Goal: Information Seeking & Learning: Check status

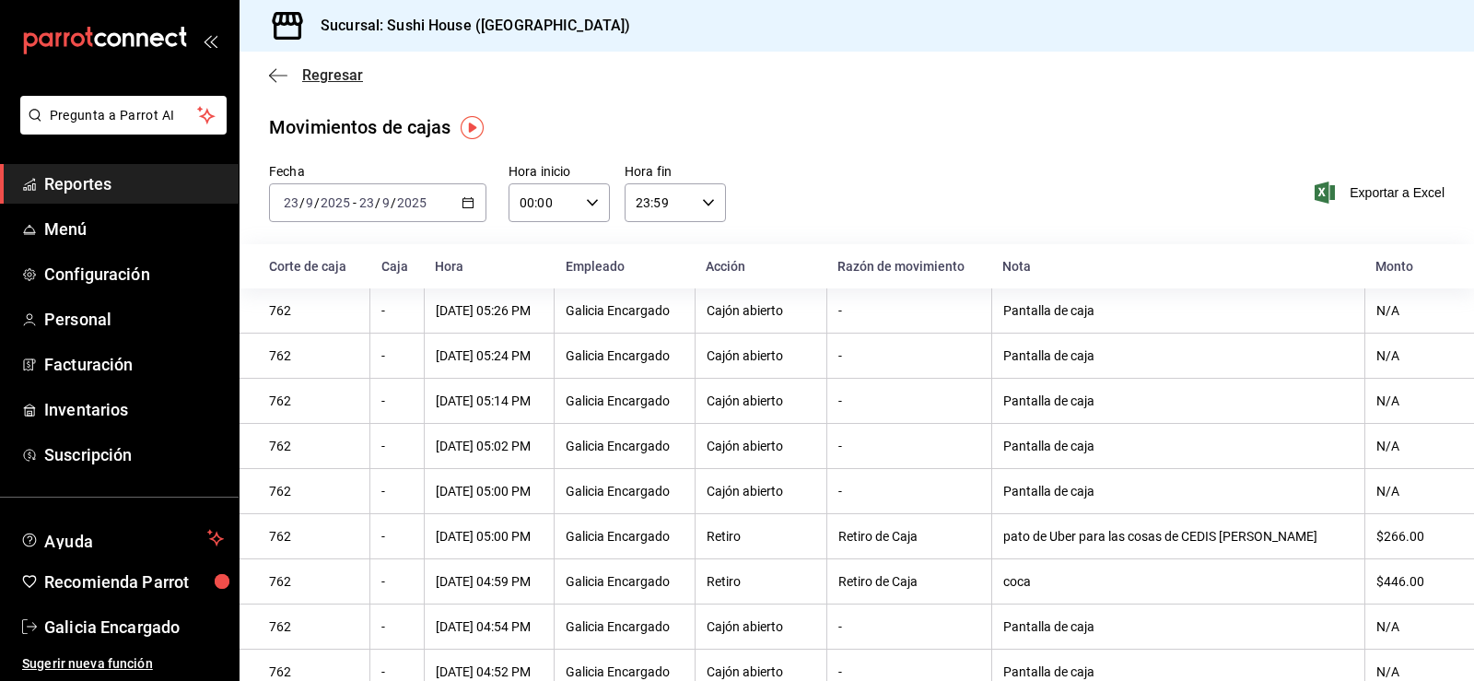
click at [323, 81] on span "Regresar" at bounding box center [332, 75] width 61 height 18
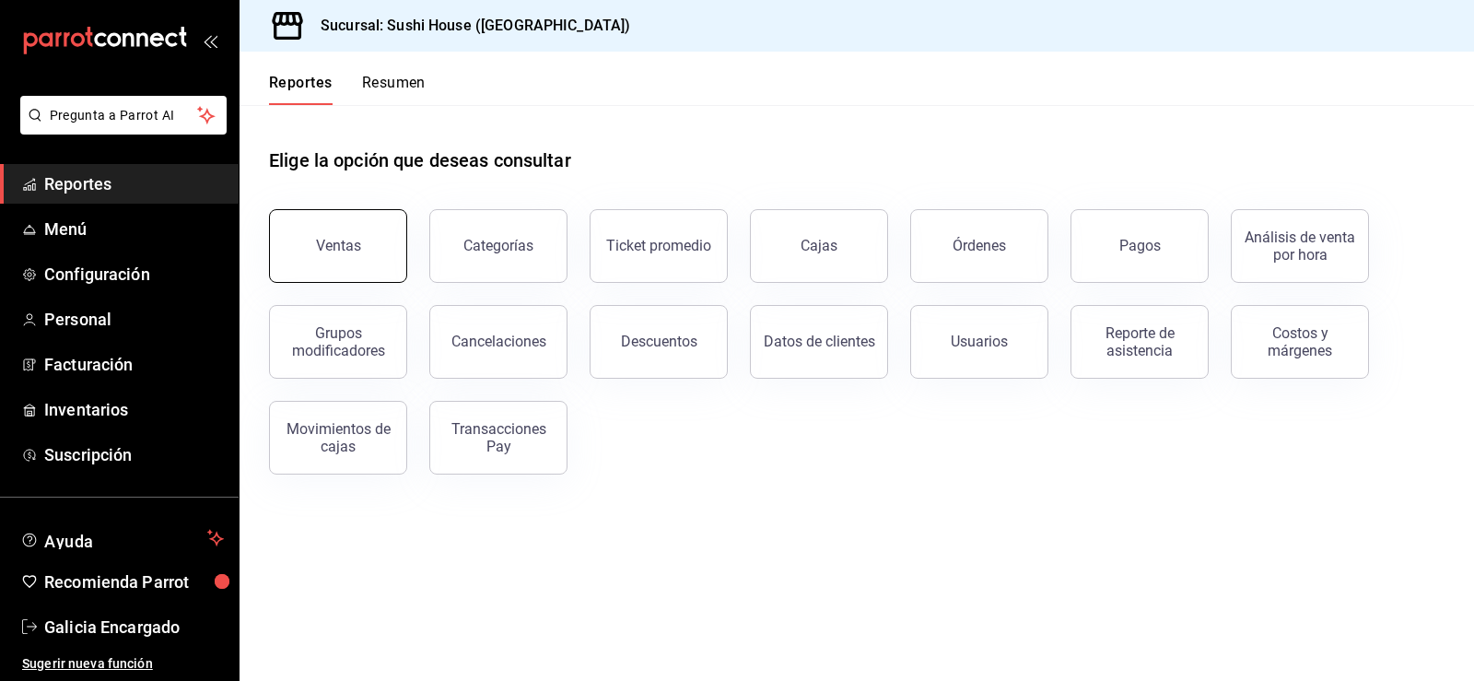
click at [325, 258] on button "Ventas" at bounding box center [338, 246] width 138 height 74
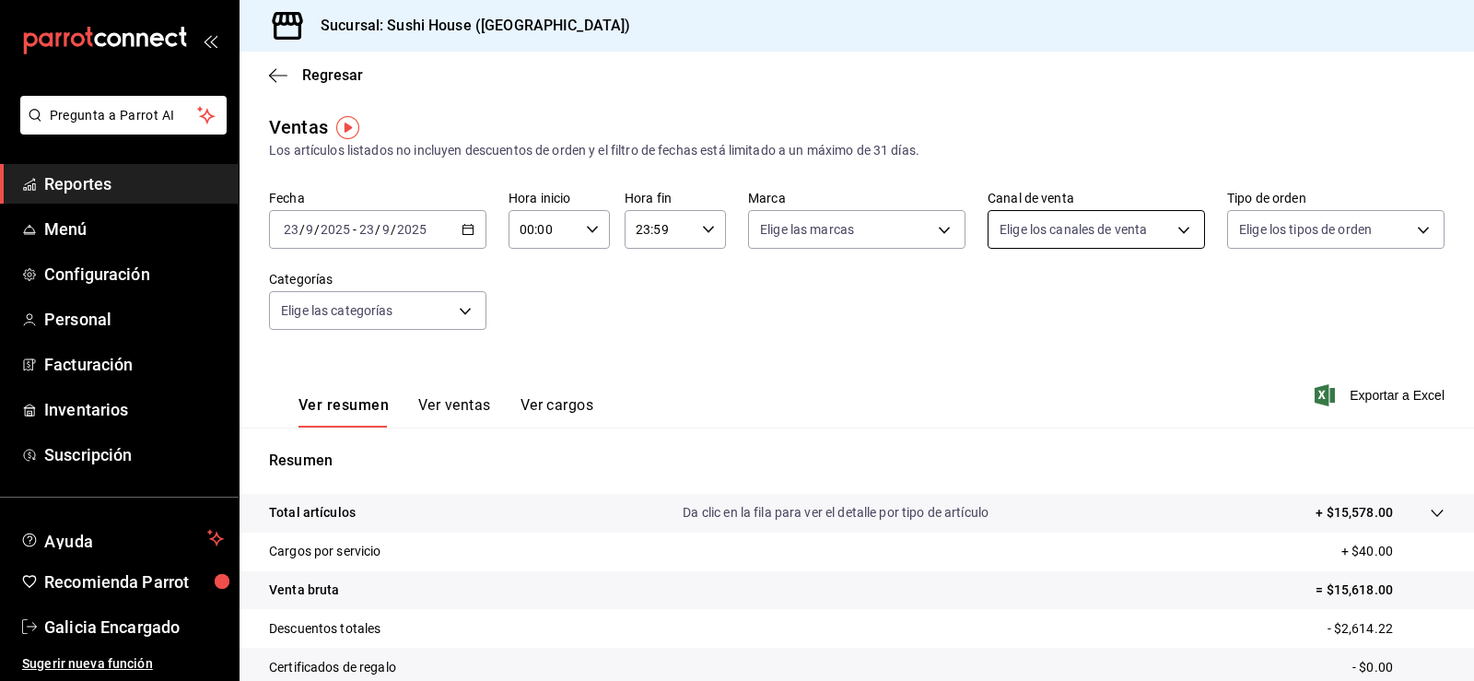
click at [999, 234] on body "Pregunta a Parrot AI Reportes Menú Configuración Personal Facturación Inventari…" at bounding box center [737, 340] width 1474 height 681
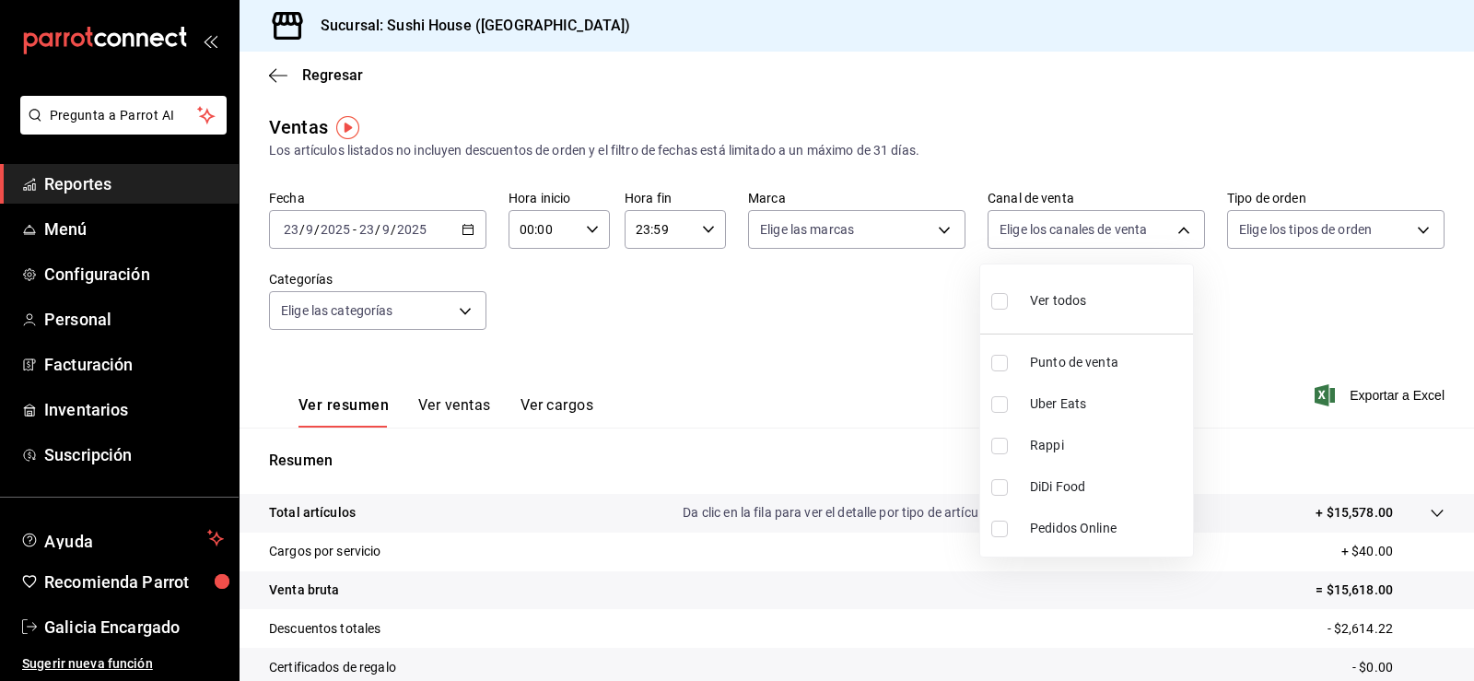
click at [1071, 436] on span "Rappi" at bounding box center [1108, 445] width 156 height 19
type input "RAPPI"
checkbox input "true"
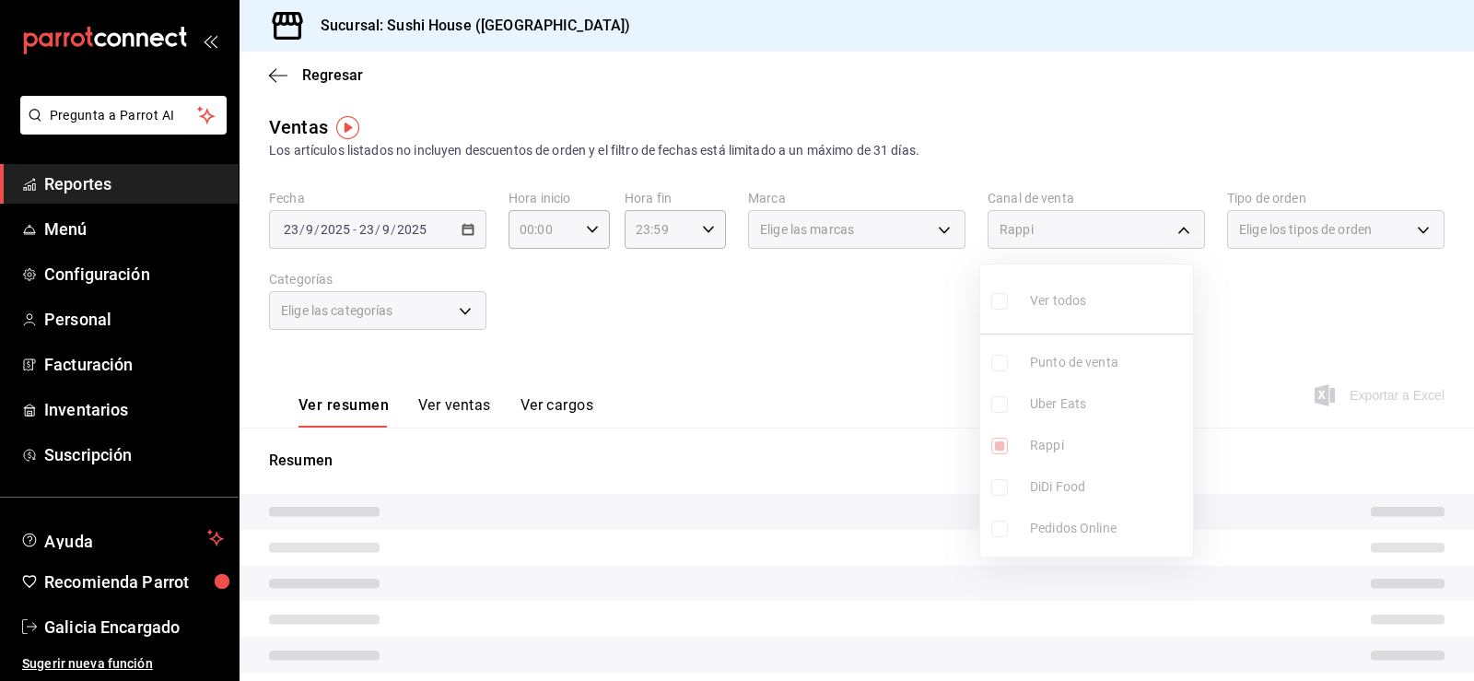
click at [847, 367] on div at bounding box center [737, 340] width 1474 height 681
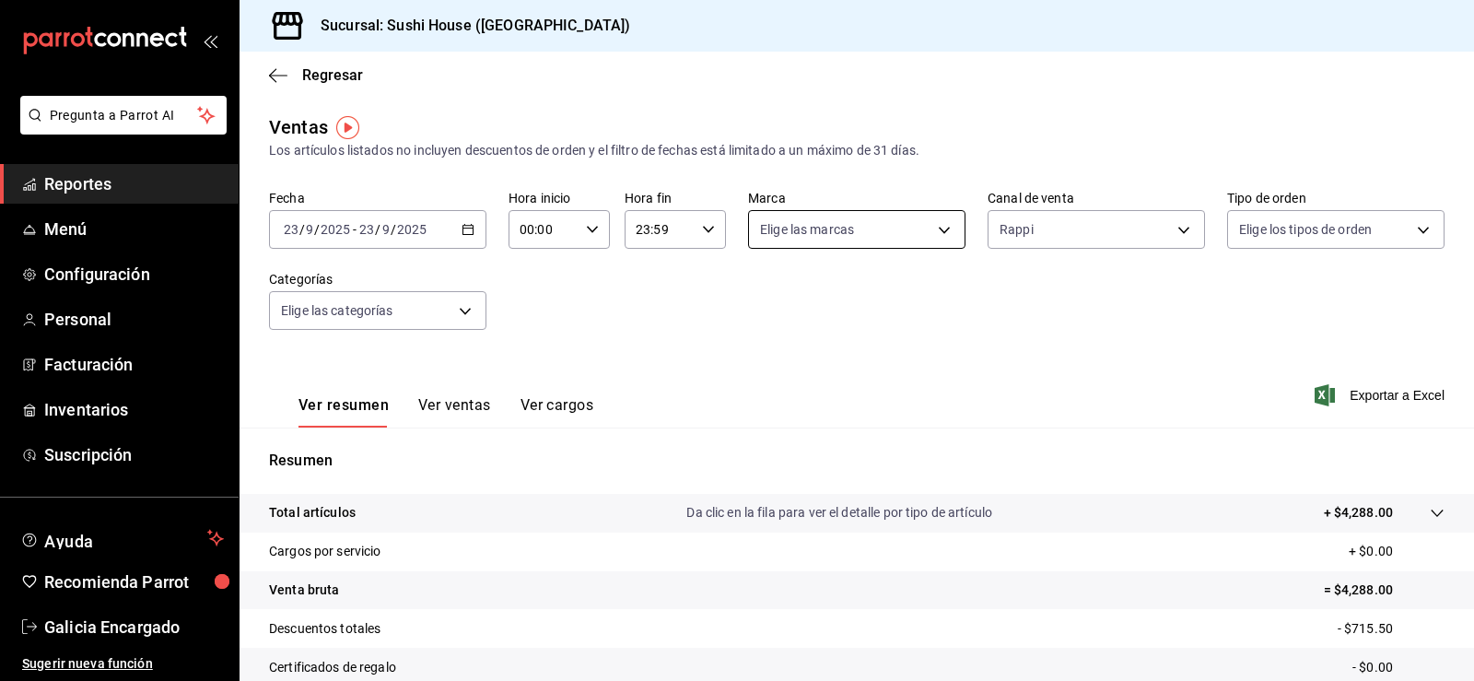
click at [850, 232] on body "Pregunta a Parrot AI Reportes Menú Configuración Personal Facturación Inventari…" at bounding box center [737, 340] width 1474 height 681
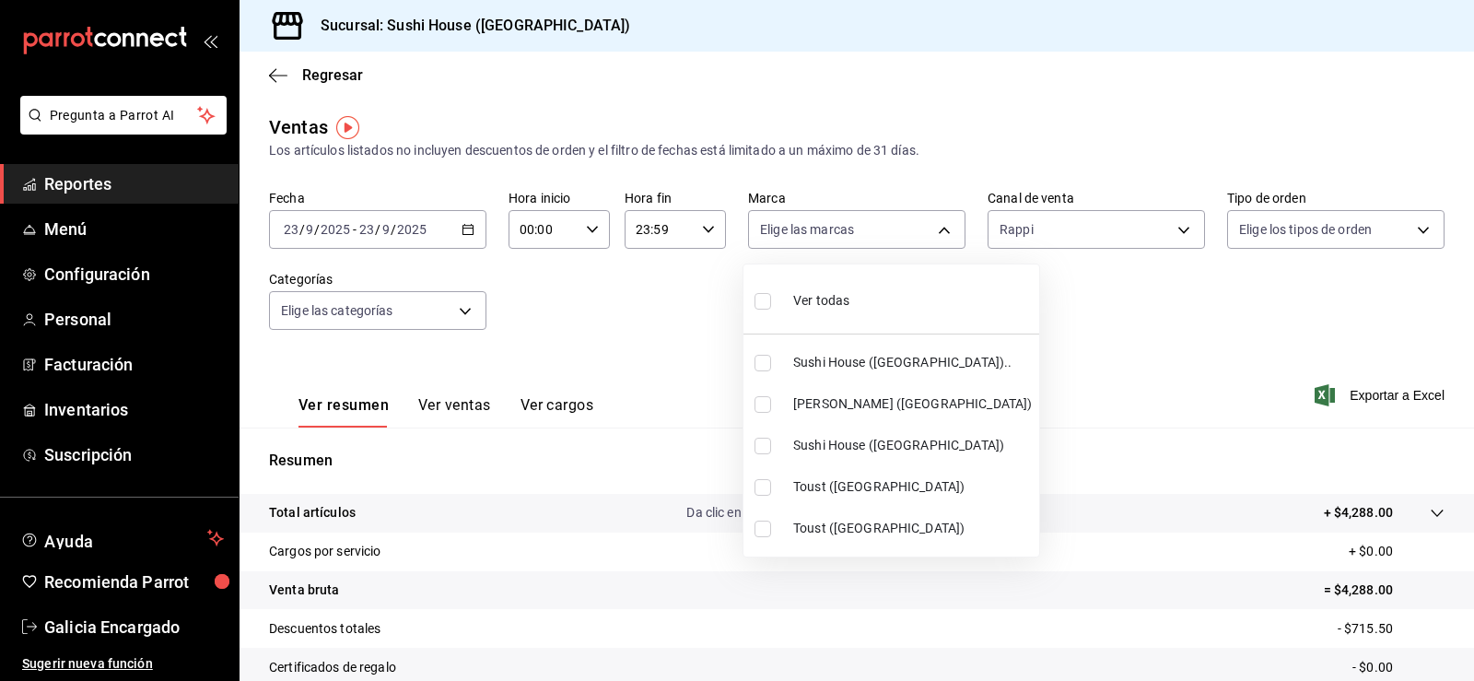
click at [885, 352] on li "Sushi House ([GEOGRAPHIC_DATA]).." at bounding box center [891, 362] width 296 height 41
type input "7dc1bbcc-c854-438a-98a7-f6be28febd34"
checkbox input "true"
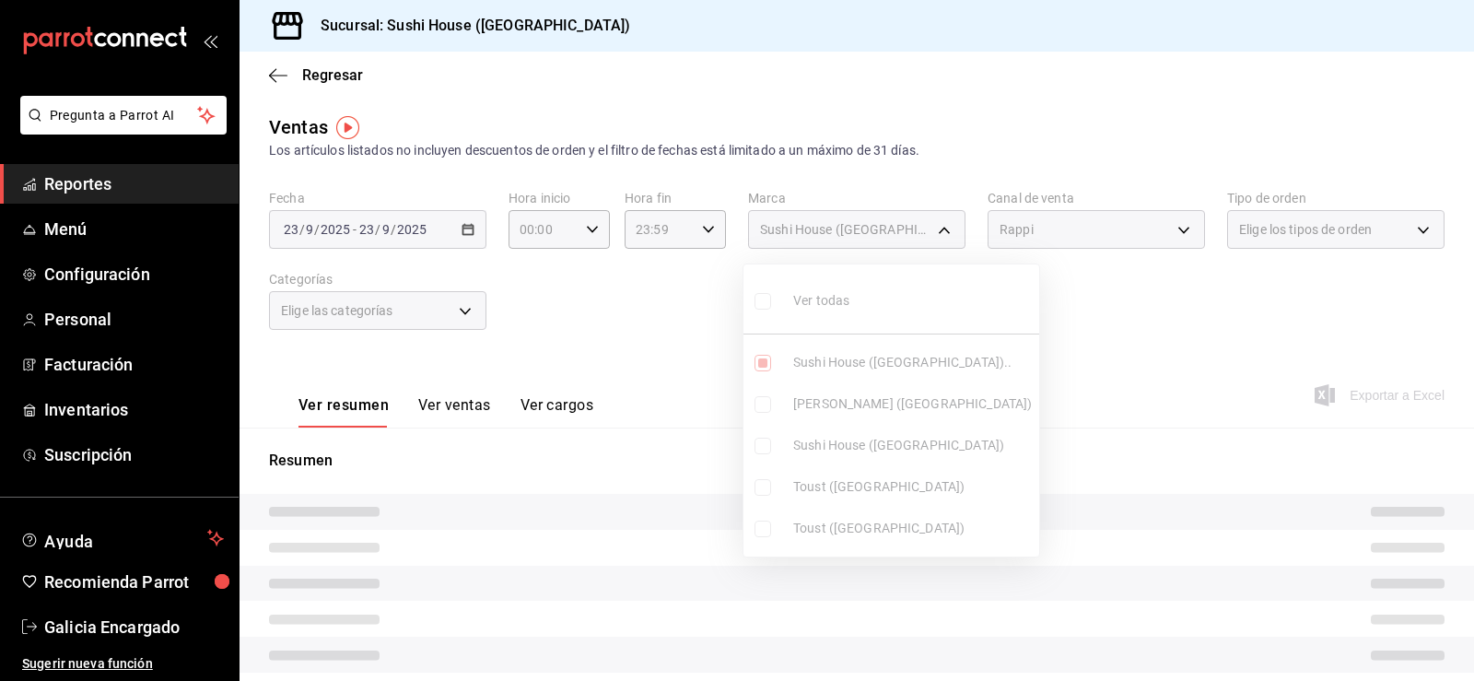
click at [918, 450] on ul "Ver todas Sushi House ([GEOGRAPHIC_DATA]).. Genki Poke ([GEOGRAPHIC_DATA]) [GEO…" at bounding box center [891, 410] width 296 height 292
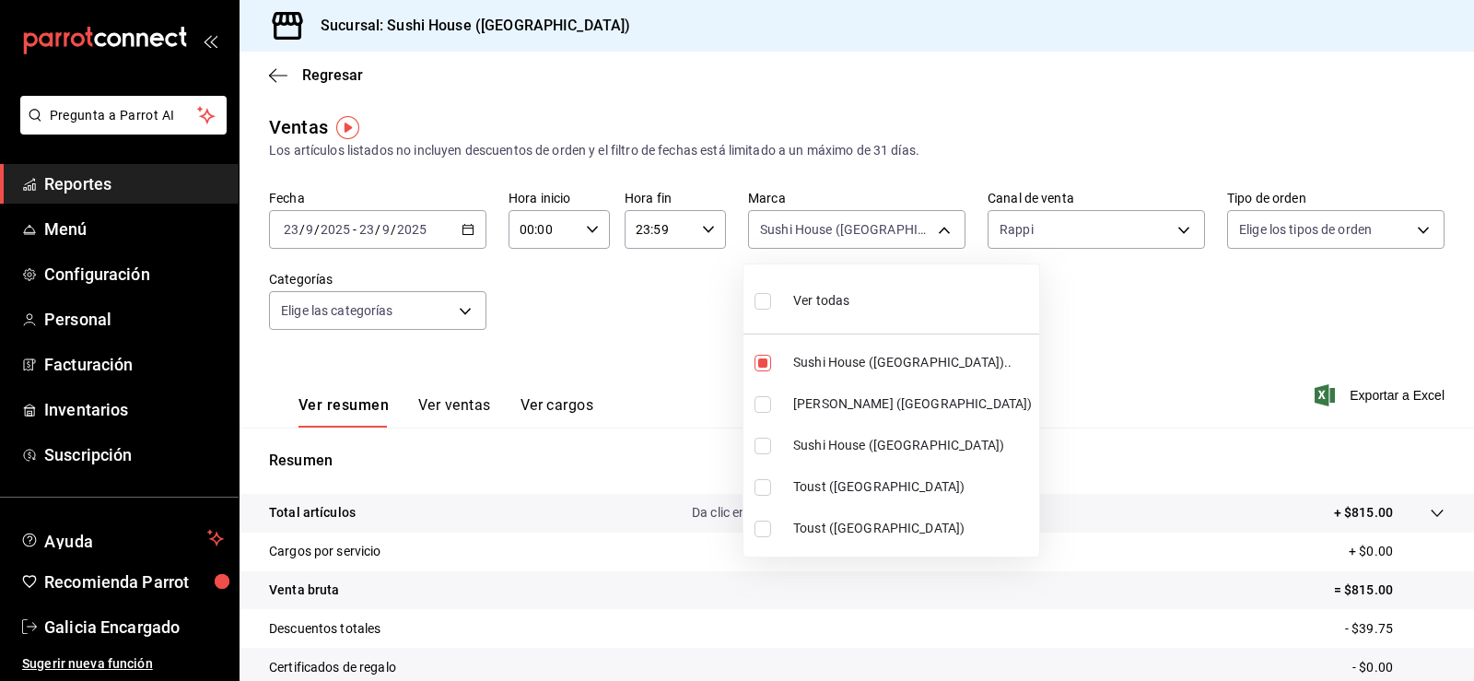
click at [869, 442] on span "Sushi House ([GEOGRAPHIC_DATA])" at bounding box center [912, 445] width 239 height 19
type input "7dc1bbcc-c854-438a-98a7-f6be28febd34,fc9d632e-e170-447e-9cd5-70bd0bb3e59f"
checkbox input "true"
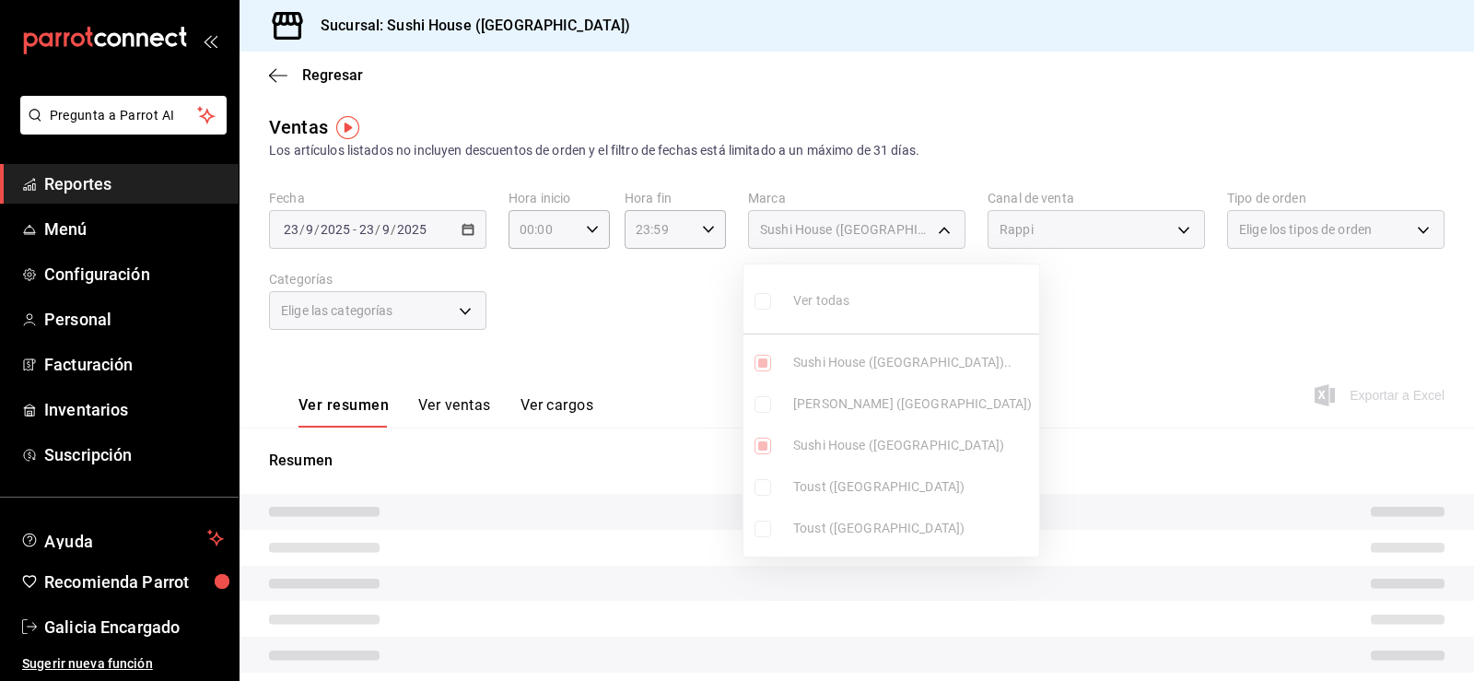
click at [1017, 349] on div at bounding box center [737, 340] width 1474 height 681
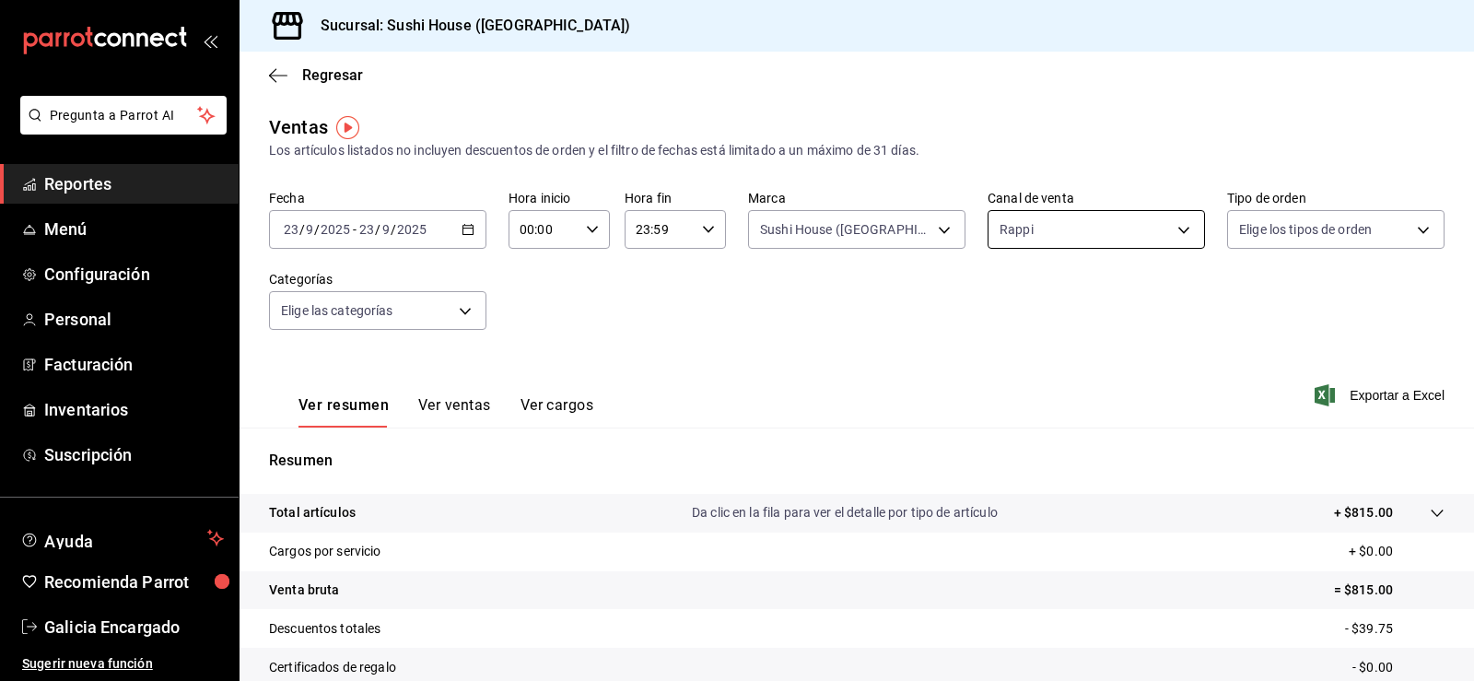
click at [1031, 224] on body "Pregunta a Parrot AI Reportes Menú Configuración Personal Facturación Inventari…" at bounding box center [737, 340] width 1474 height 681
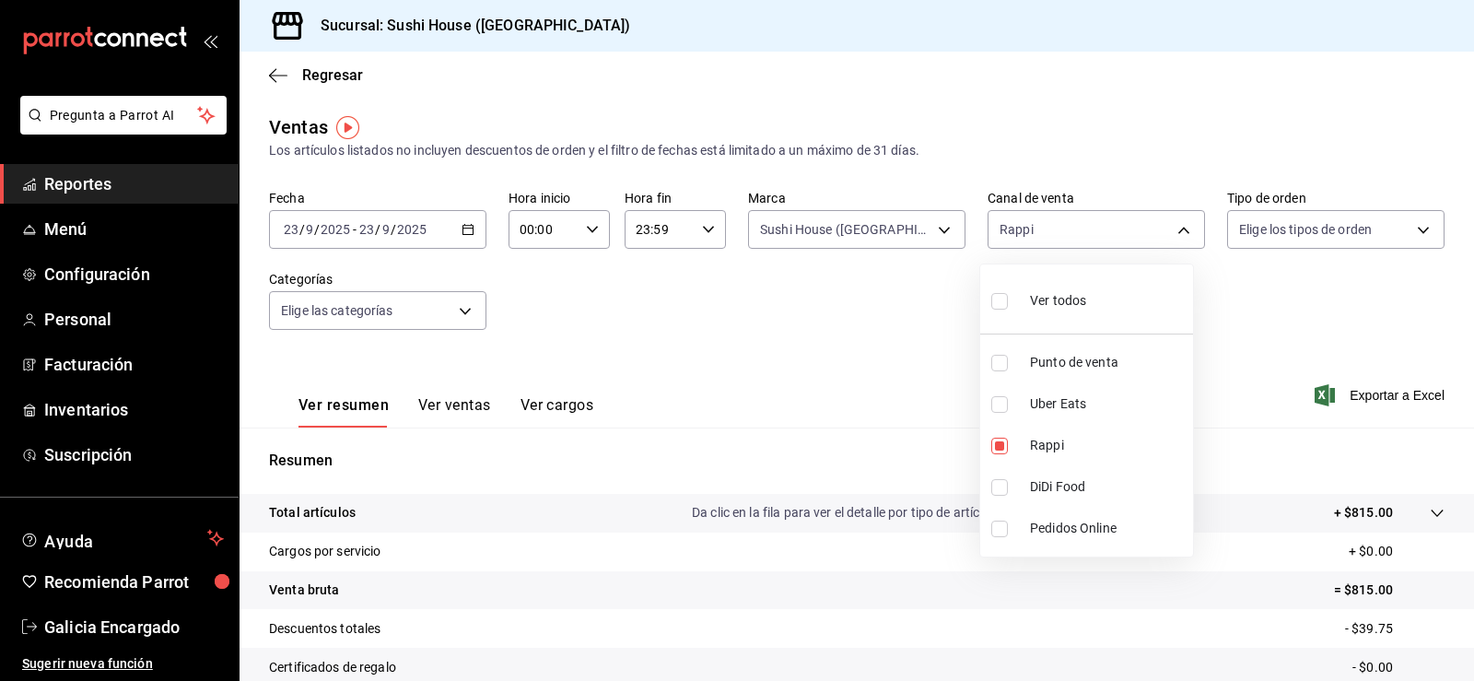
drag, startPoint x: 1108, startPoint y: 479, endPoint x: 1105, endPoint y: 467, distance: 12.3
click at [1110, 477] on span "DiDi Food" at bounding box center [1108, 486] width 156 height 19
type input "RAPPI,DIDI_FOOD"
checkbox input "true"
click at [1087, 445] on span "Rappi" at bounding box center [1108, 445] width 156 height 19
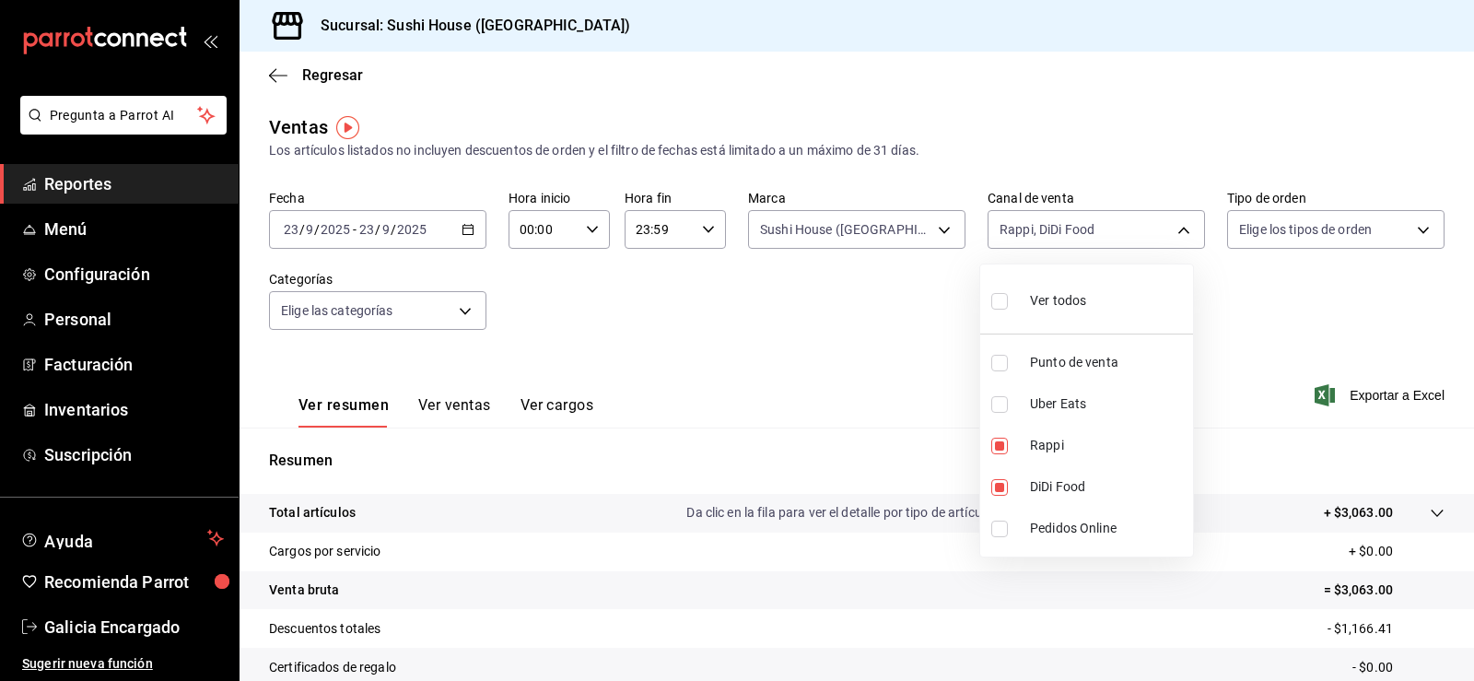
type input "DIDI_FOOD"
checkbox input "false"
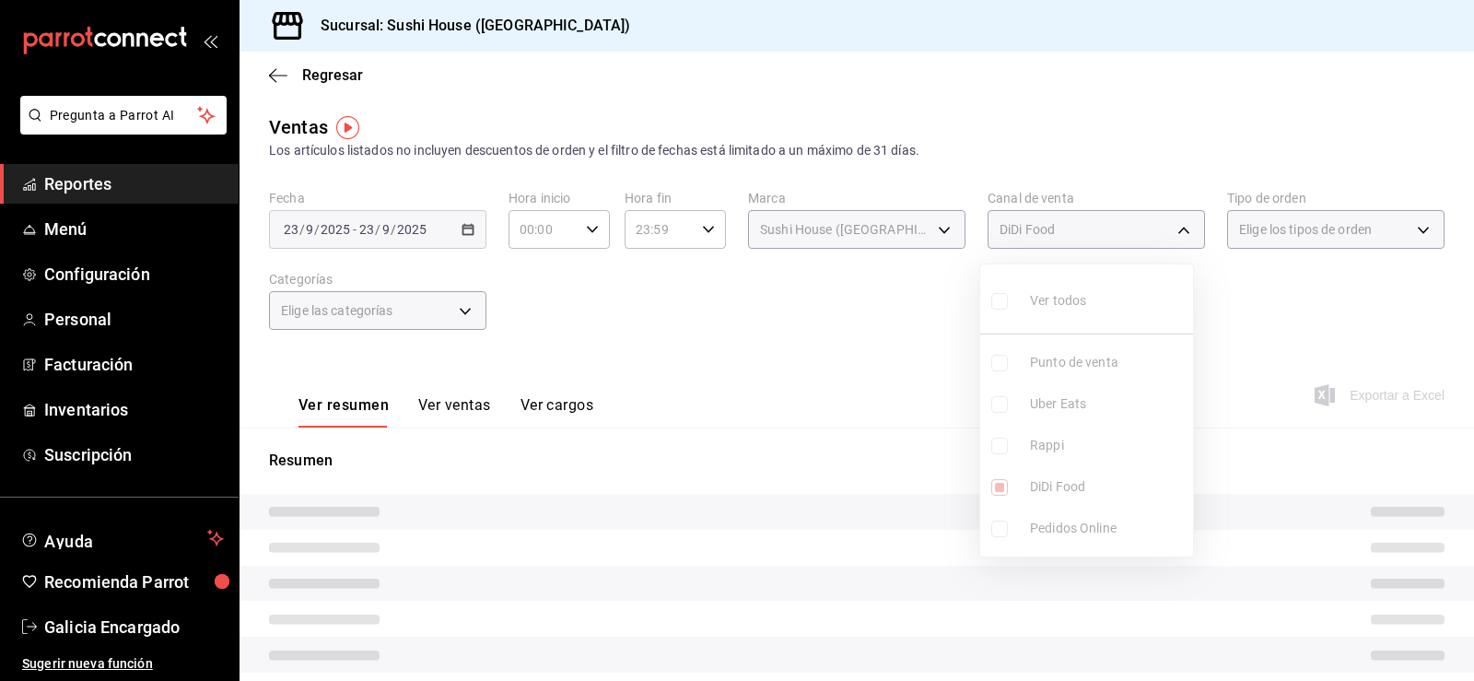
click at [1297, 308] on div at bounding box center [737, 340] width 1474 height 681
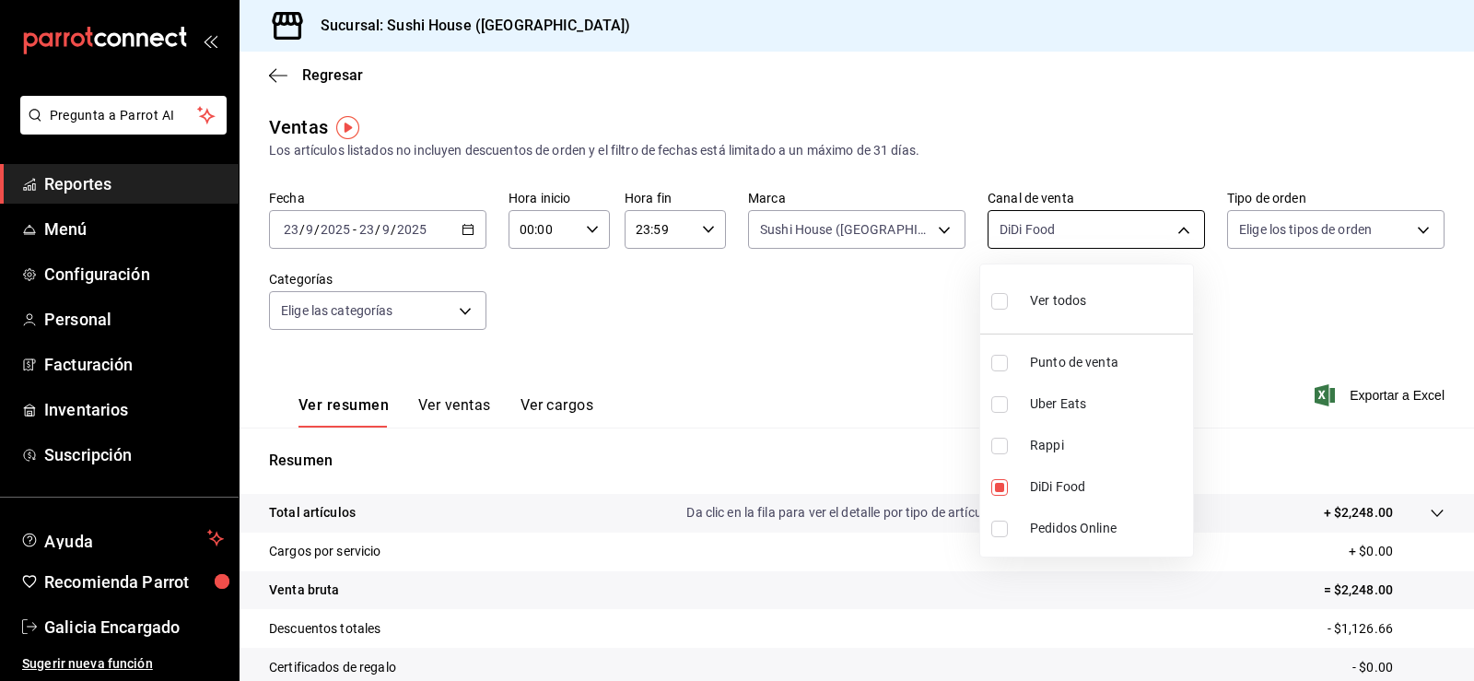
click at [1087, 239] on body "Pregunta a Parrot AI Reportes Menú Configuración Personal Facturación Inventari…" at bounding box center [737, 340] width 1474 height 681
click at [1088, 410] on span "Uber Eats" at bounding box center [1108, 403] width 156 height 19
type input "DIDI_FOOD,UBER_EATS"
checkbox input "true"
click at [1064, 485] on span "DiDi Food" at bounding box center [1108, 486] width 156 height 19
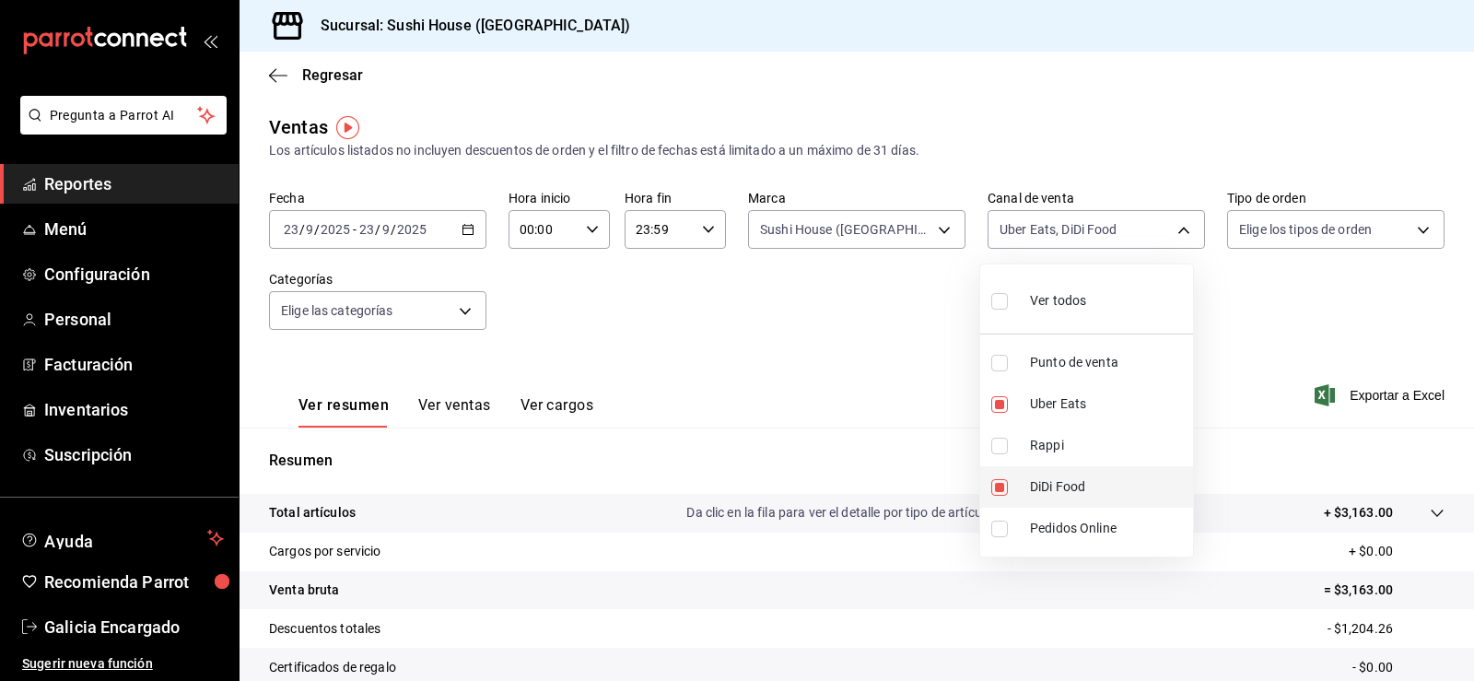
type input "UBER_EATS"
checkbox input "false"
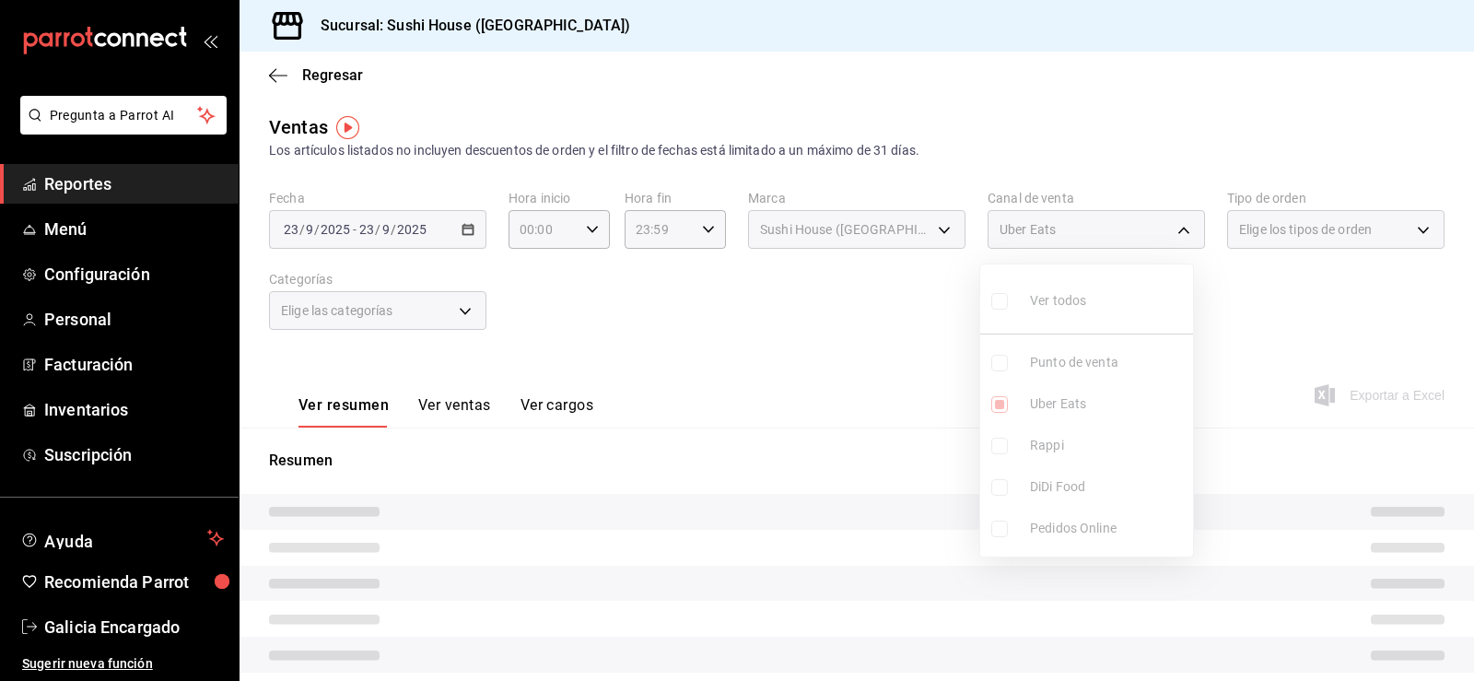
click at [1269, 376] on div at bounding box center [737, 340] width 1474 height 681
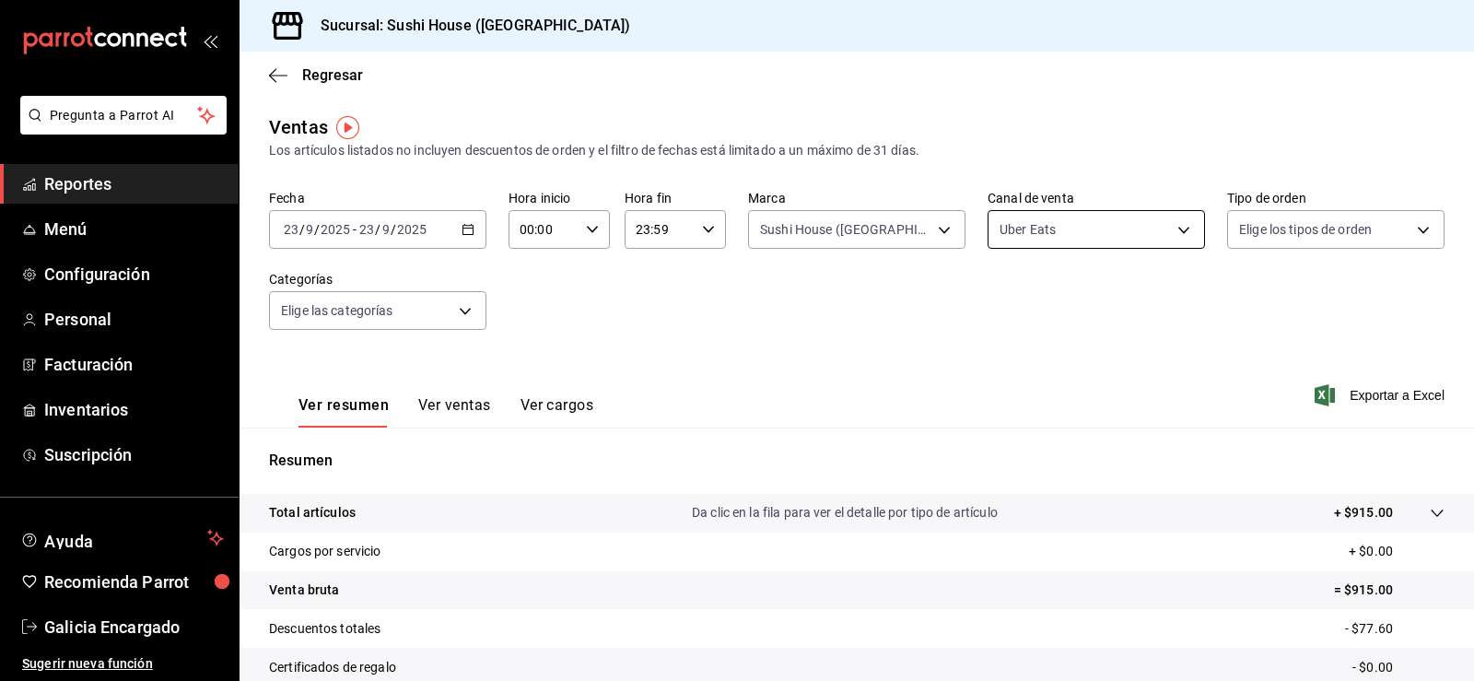
click at [1081, 218] on body "Pregunta a Parrot AI Reportes Menú Configuración Personal Facturación Inventari…" at bounding box center [737, 340] width 1474 height 681
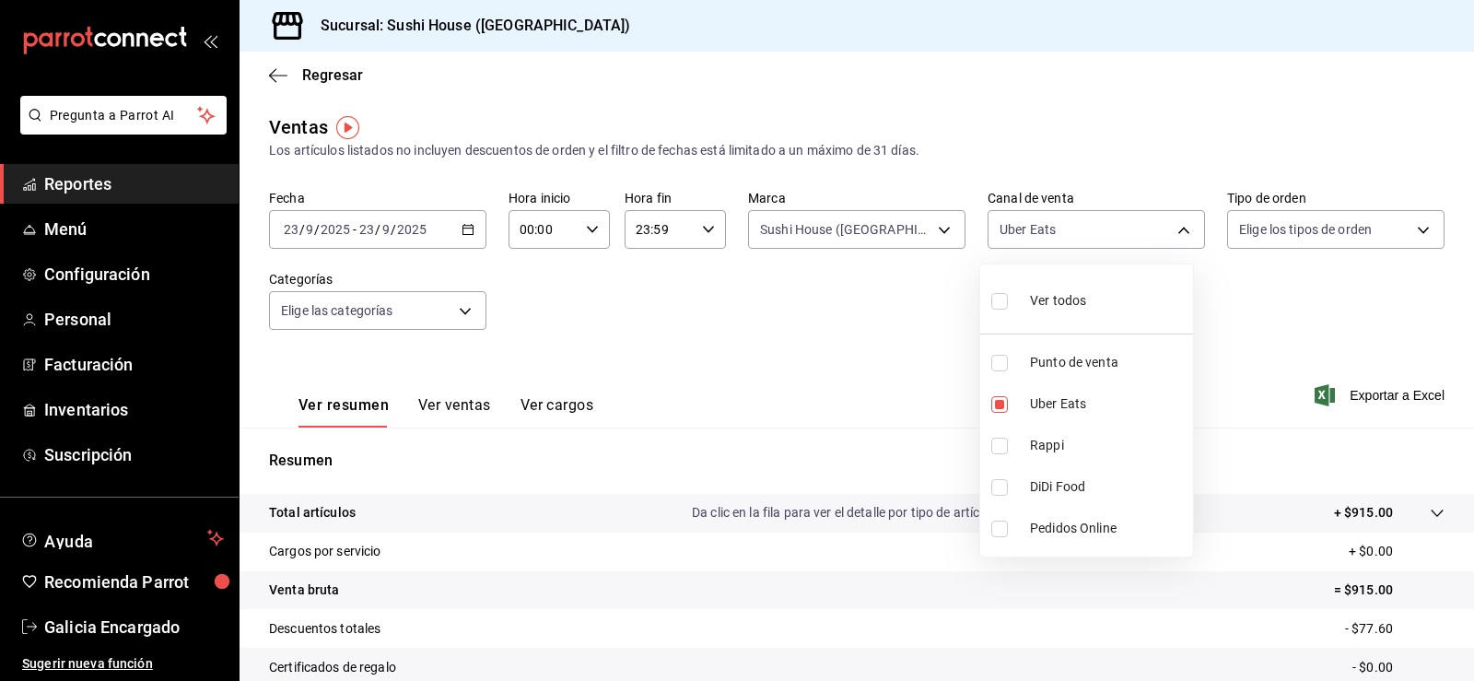
click at [897, 282] on div at bounding box center [737, 340] width 1474 height 681
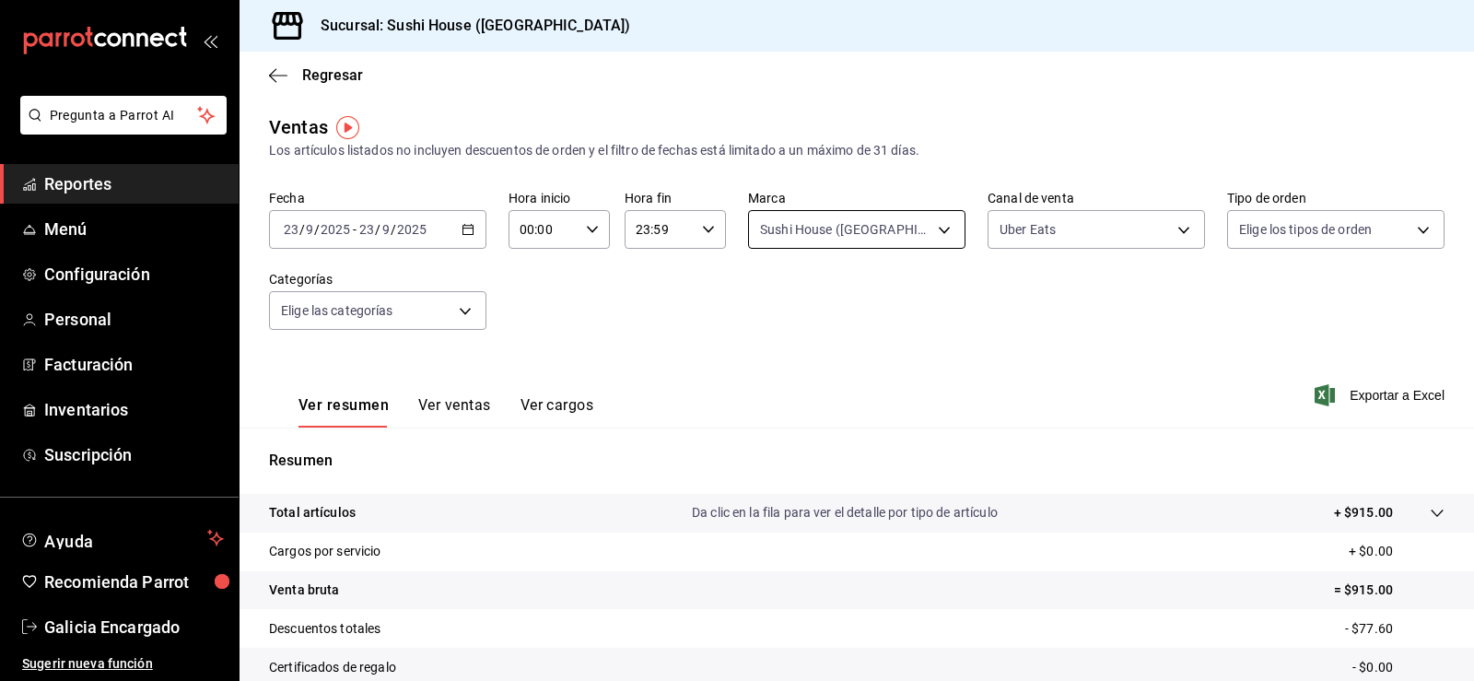
click at [886, 241] on body "Pregunta a Parrot AI Reportes Menú Configuración Personal Facturación Inventari…" at bounding box center [737, 340] width 1474 height 681
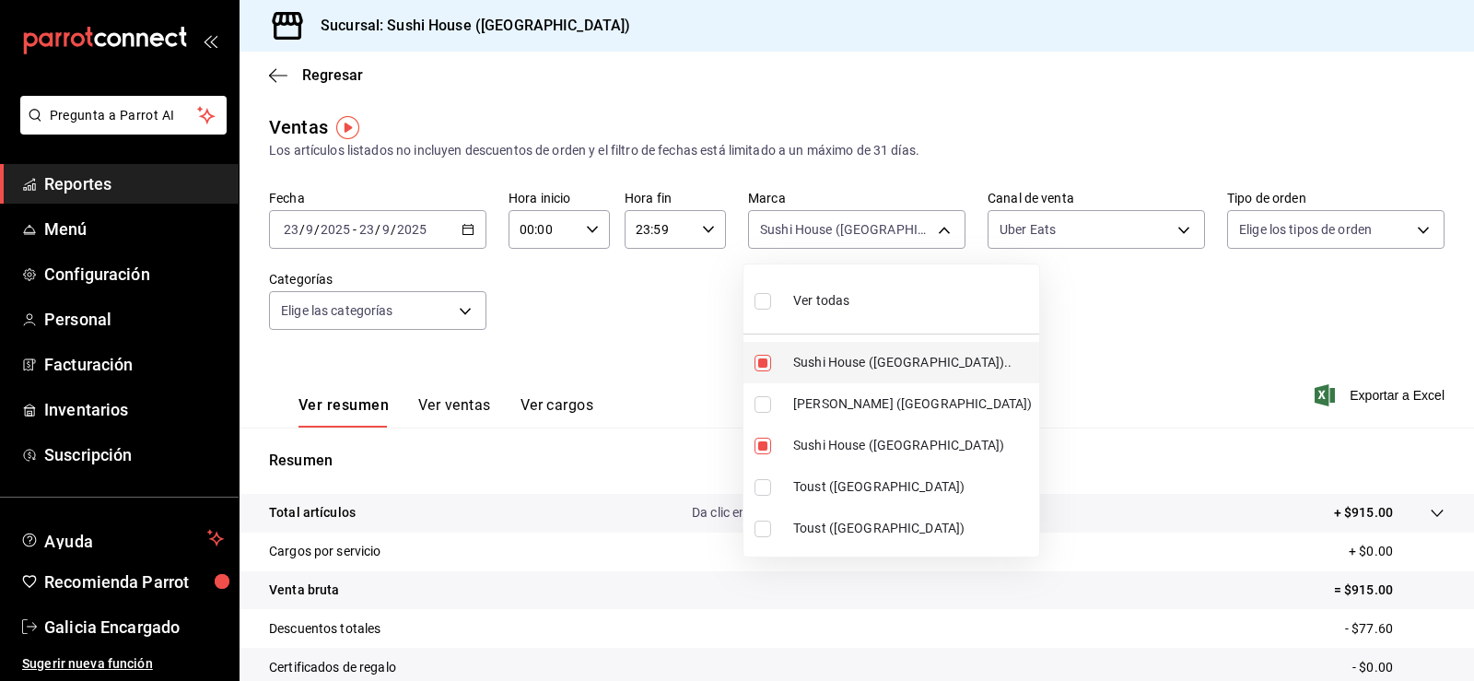
click at [883, 360] on span "Sushi House ([GEOGRAPHIC_DATA]).." at bounding box center [912, 362] width 239 height 19
type input "fc9d632e-e170-447e-9cd5-70bd0bb3e59f"
checkbox input "false"
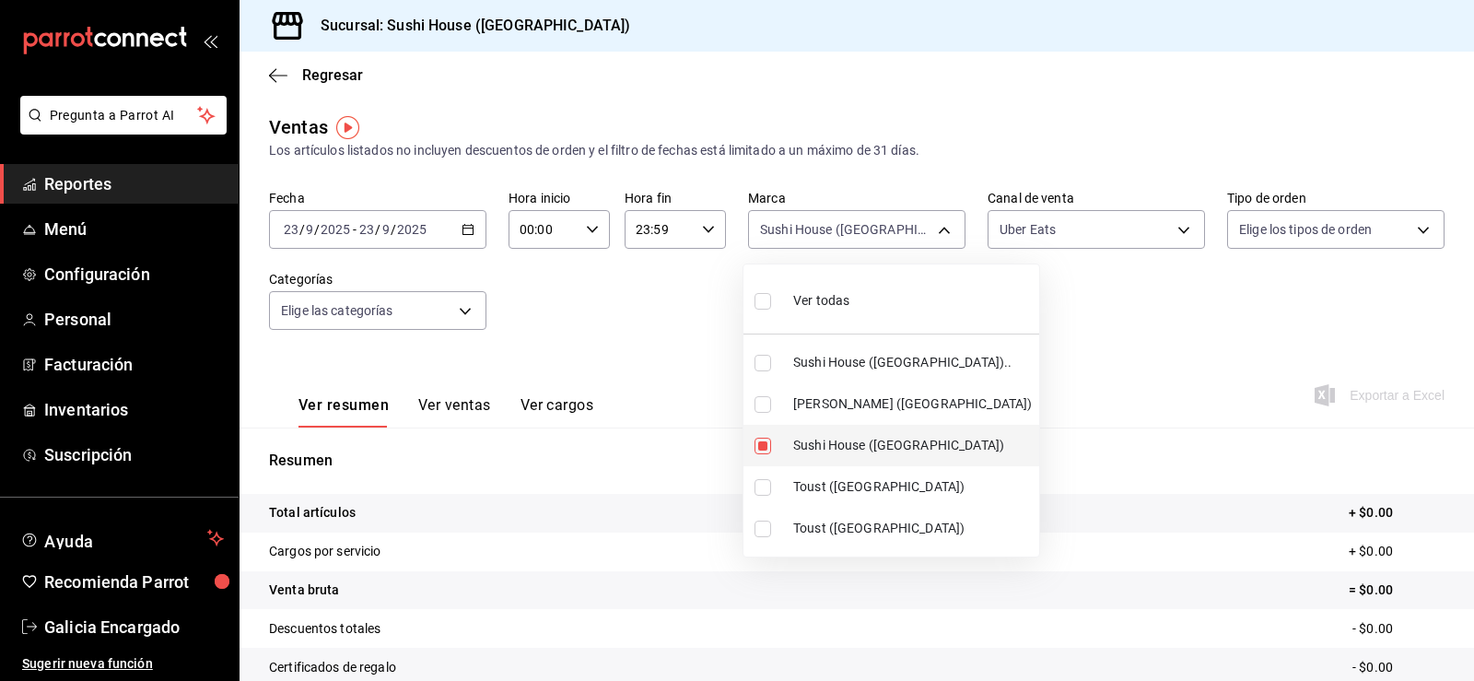
click at [900, 445] on span "Sushi House ([GEOGRAPHIC_DATA])" at bounding box center [912, 445] width 239 height 19
checkbox input "false"
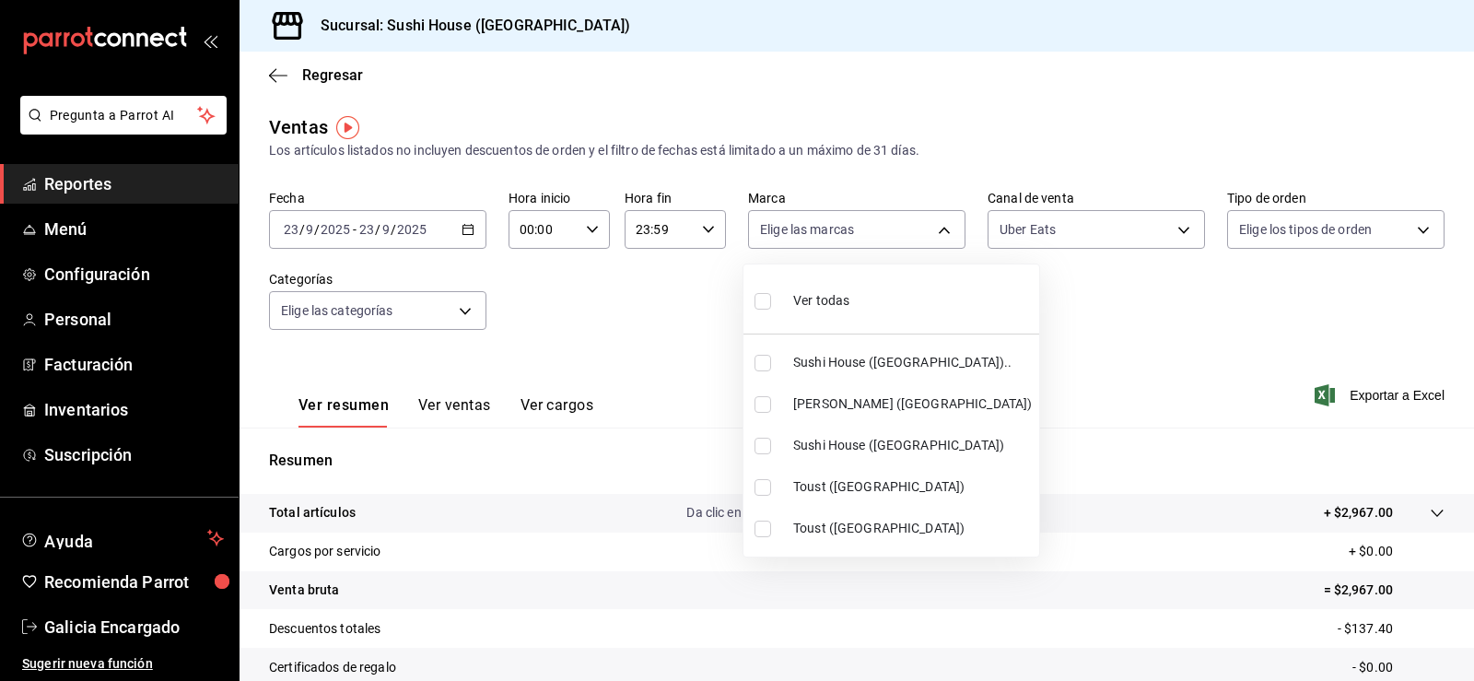
click at [900, 399] on span "[PERSON_NAME] ([GEOGRAPHIC_DATA])" at bounding box center [912, 403] width 239 height 19
type input "74f618c1-62af-4f1c-9f59-932c5bb3cccb"
checkbox input "true"
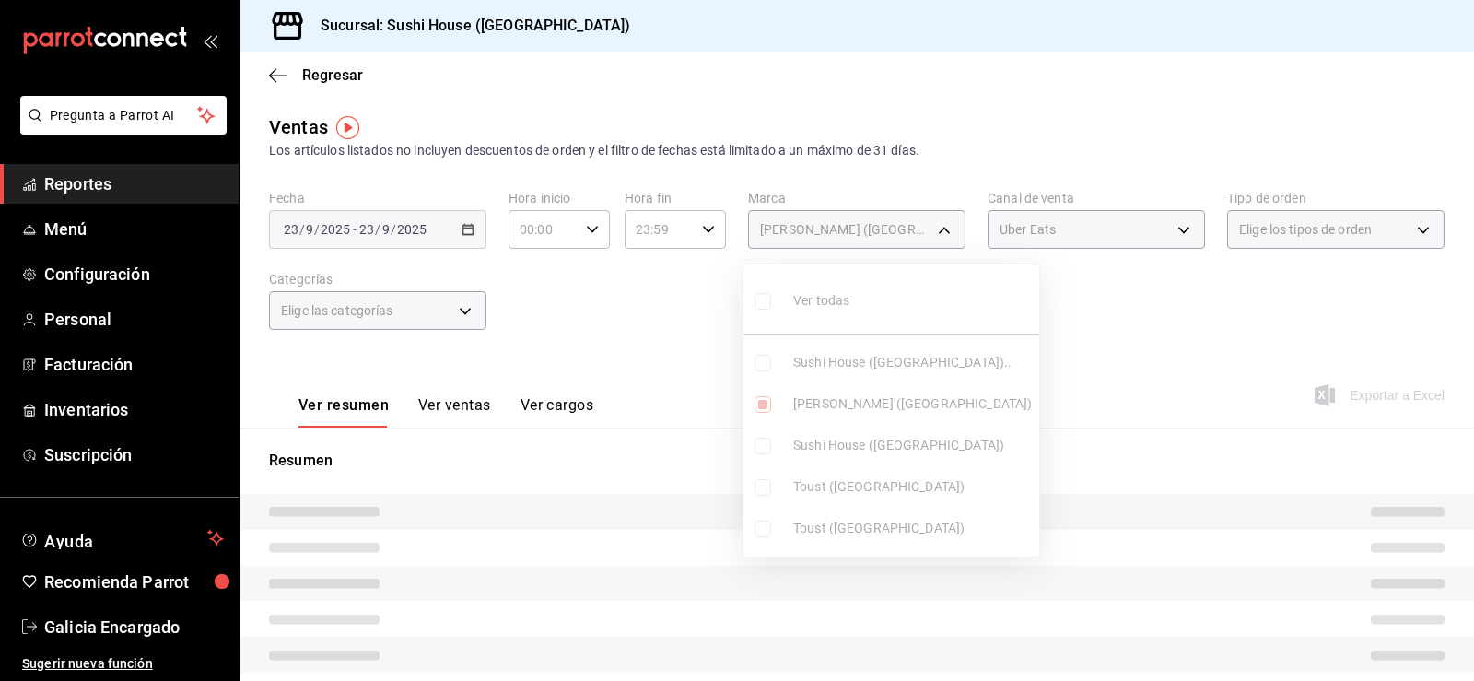
click at [1140, 323] on div at bounding box center [737, 340] width 1474 height 681
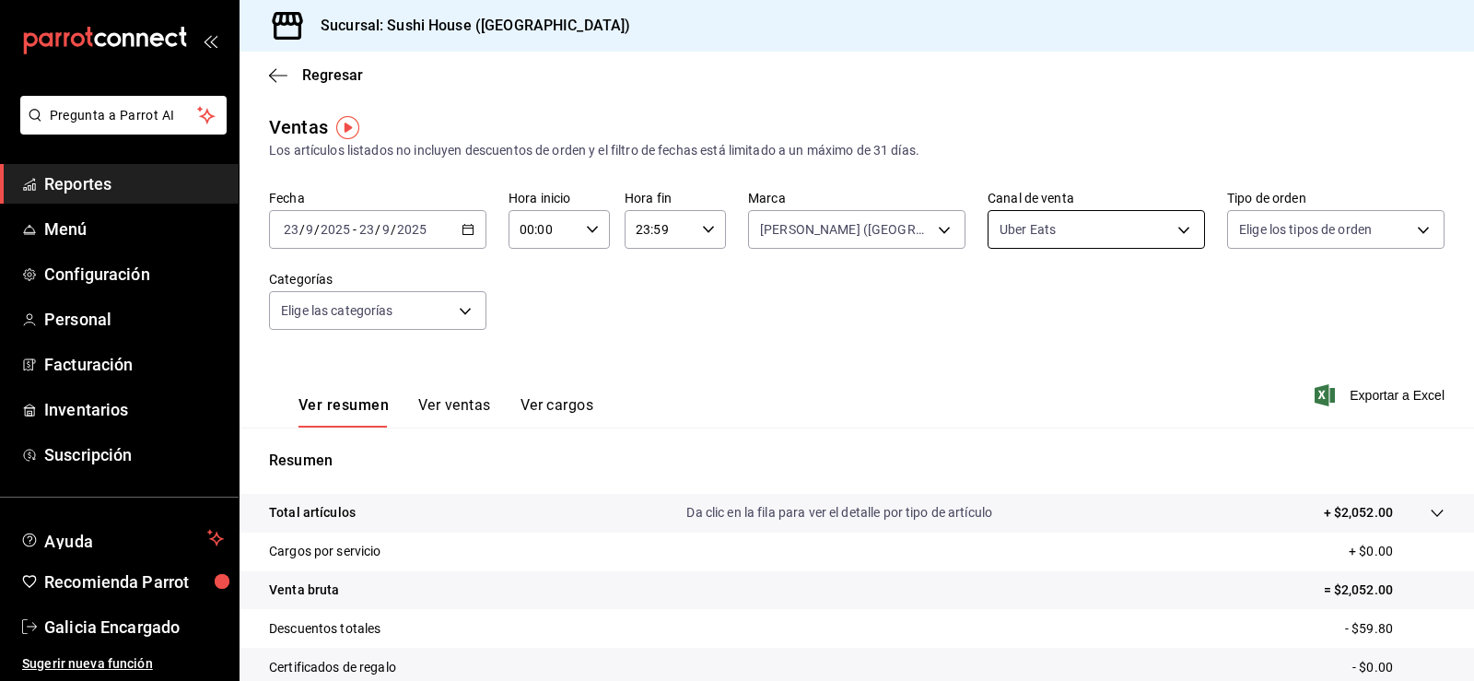
click at [1035, 228] on body "Pregunta a Parrot AI Reportes Menú Configuración Personal Facturación Inventari…" at bounding box center [737, 340] width 1474 height 681
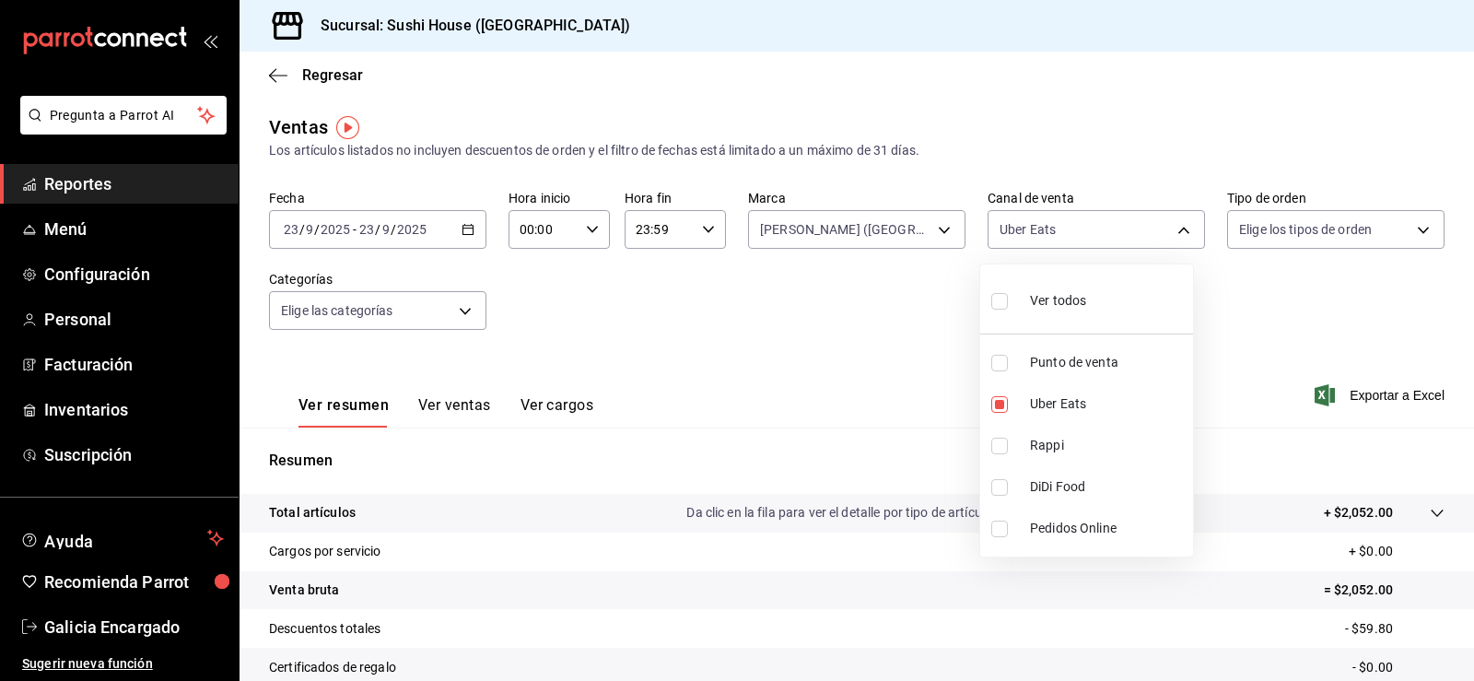
click at [1063, 493] on span "DiDi Food" at bounding box center [1108, 486] width 156 height 19
type input "UBER_EATS,DIDI_FOOD"
checkbox input "true"
click at [1046, 406] on span "Uber Eats" at bounding box center [1108, 403] width 156 height 19
type input "DIDI_FOOD"
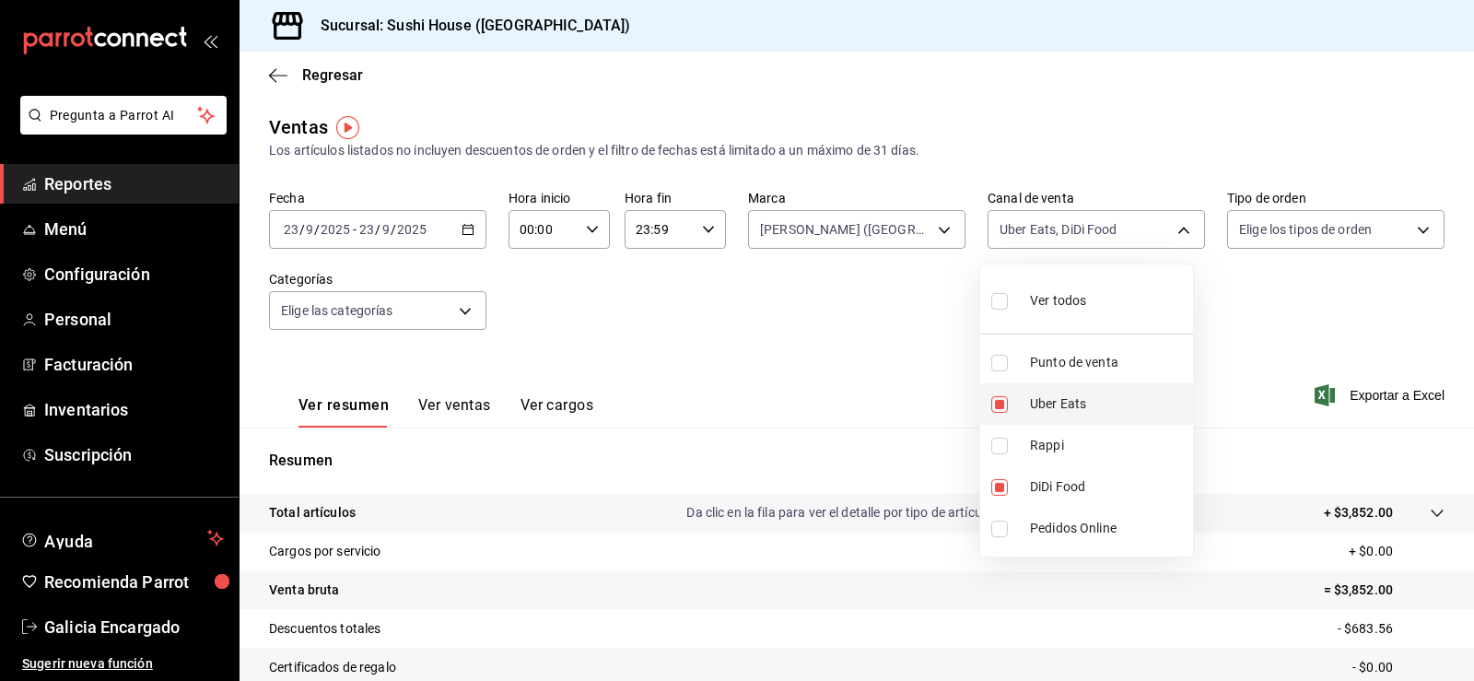
checkbox input "false"
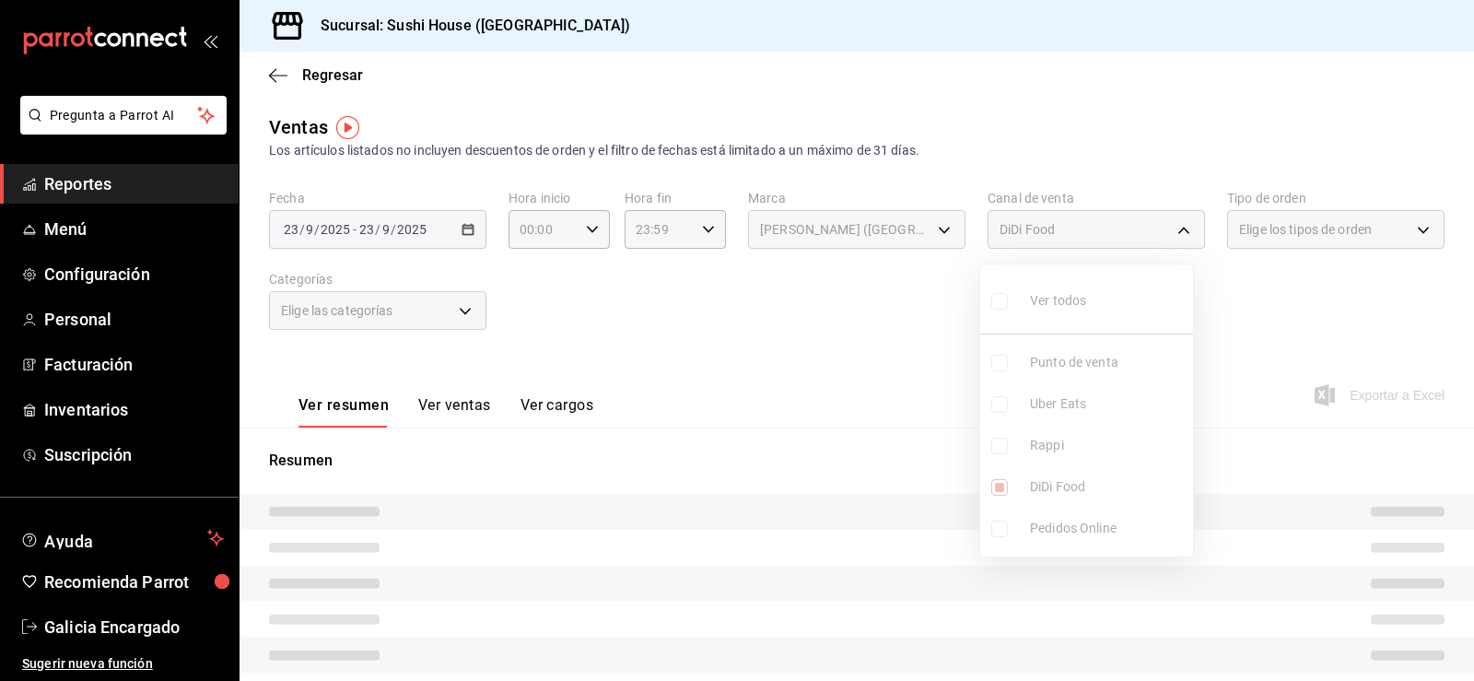
click at [897, 344] on div at bounding box center [737, 340] width 1474 height 681
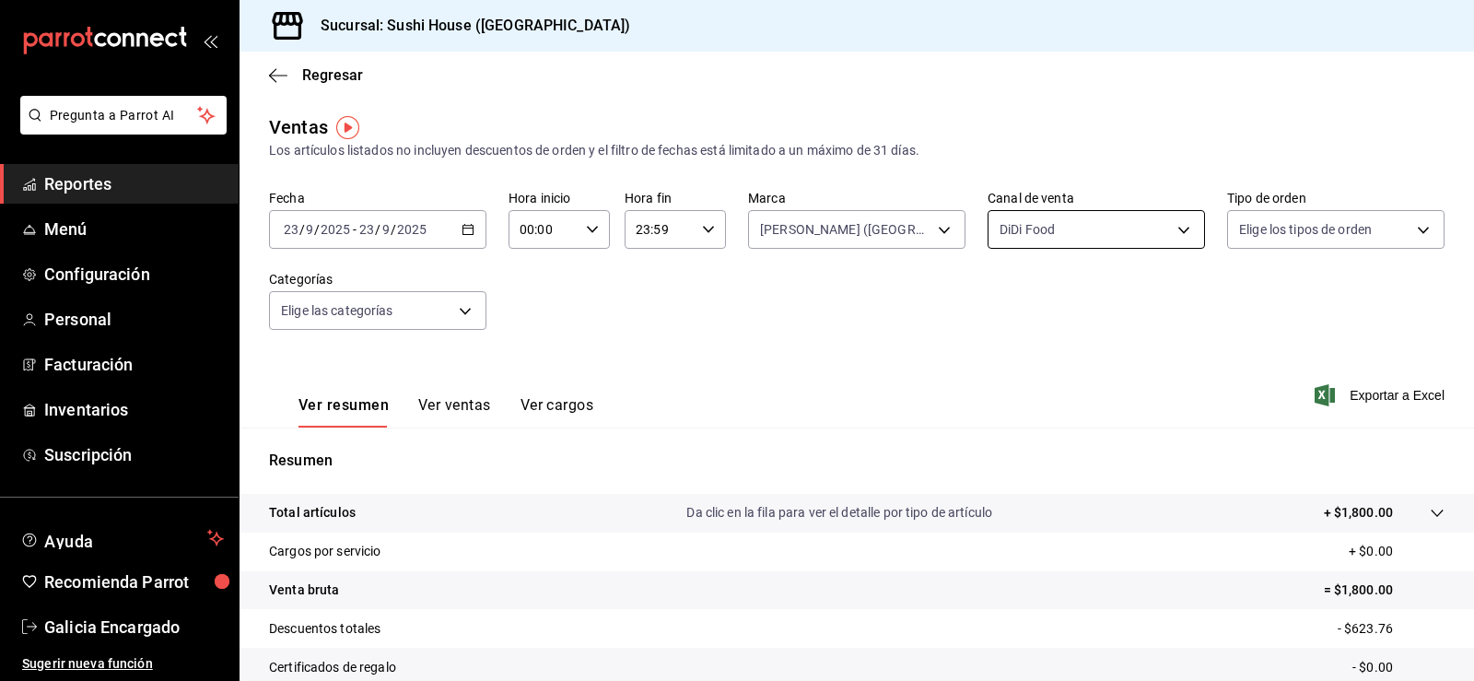
click at [1081, 228] on body "Pregunta a Parrot AI Reportes Menú Configuración Personal Facturación Inventari…" at bounding box center [737, 340] width 1474 height 681
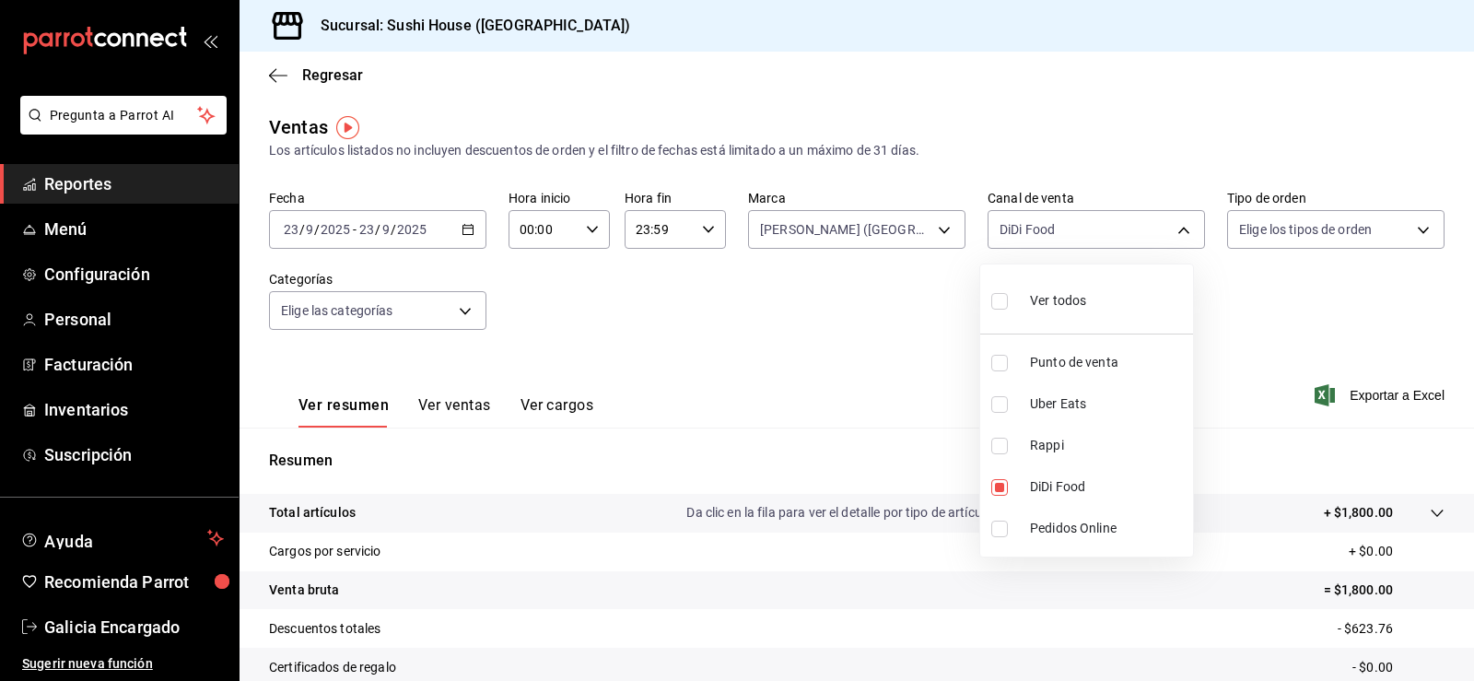
click at [1045, 429] on li "Rappi" at bounding box center [1086, 445] width 213 height 41
type input "DIDI_FOOD,RAPPI"
checkbox input "true"
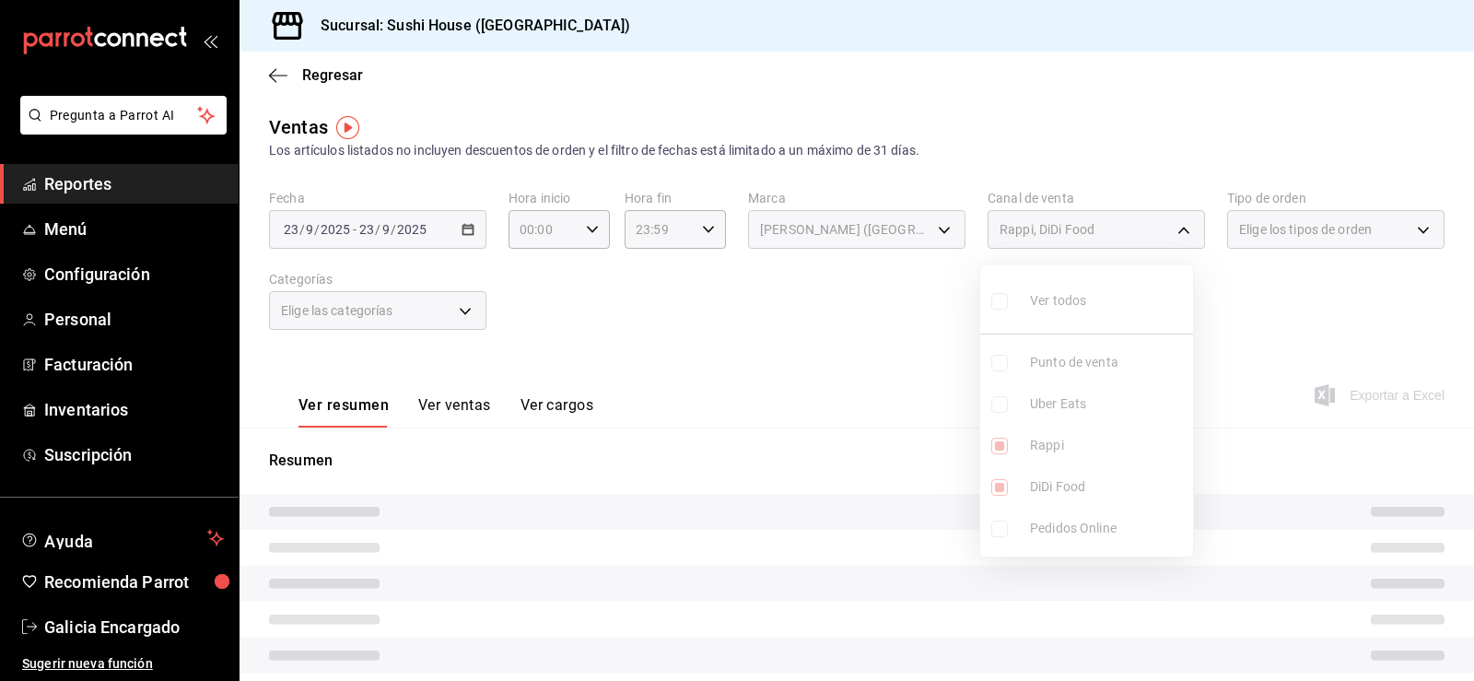
click at [1045, 485] on ul "Ver todos Punto de venta Uber Eats Rappi DiDi Food Pedidos Online" at bounding box center [1086, 410] width 213 height 292
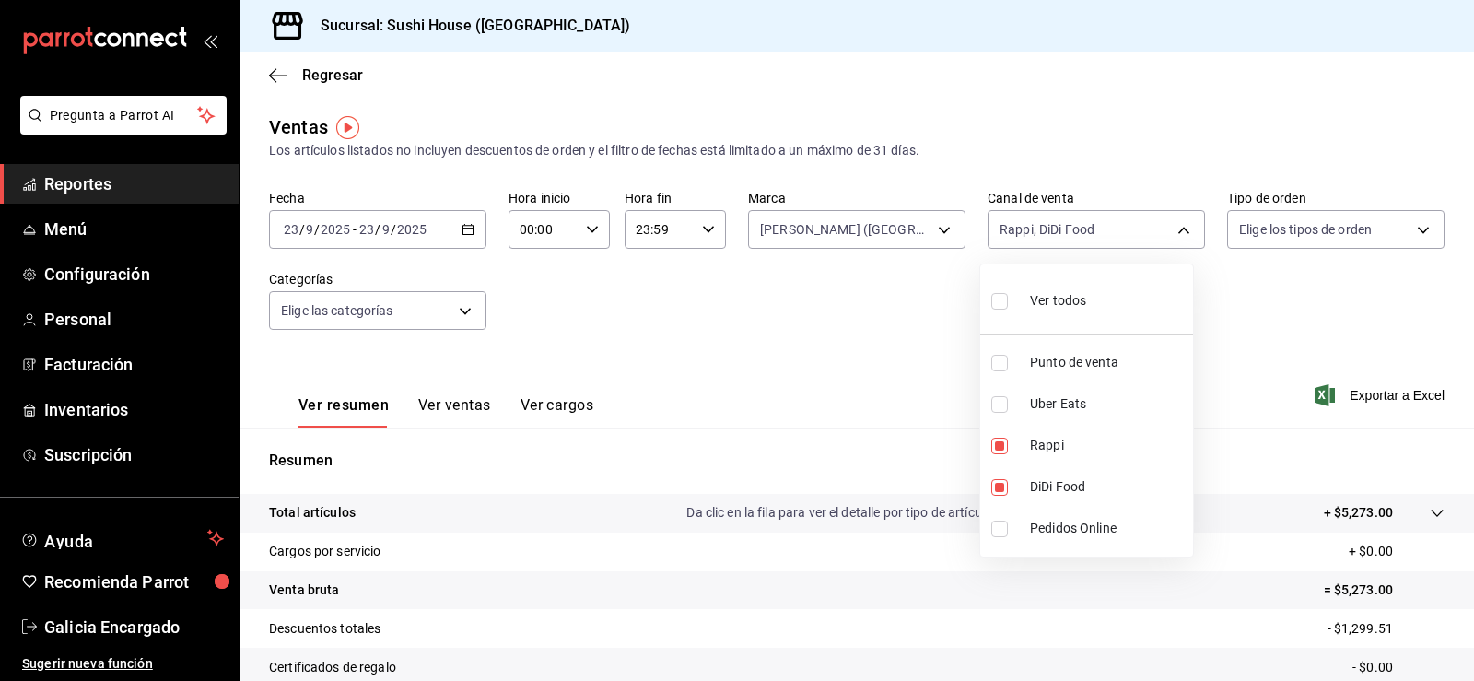
click at [1045, 485] on span "DiDi Food" at bounding box center [1108, 486] width 156 height 19
type input "RAPPI"
checkbox input "false"
click at [690, 318] on div at bounding box center [737, 340] width 1474 height 681
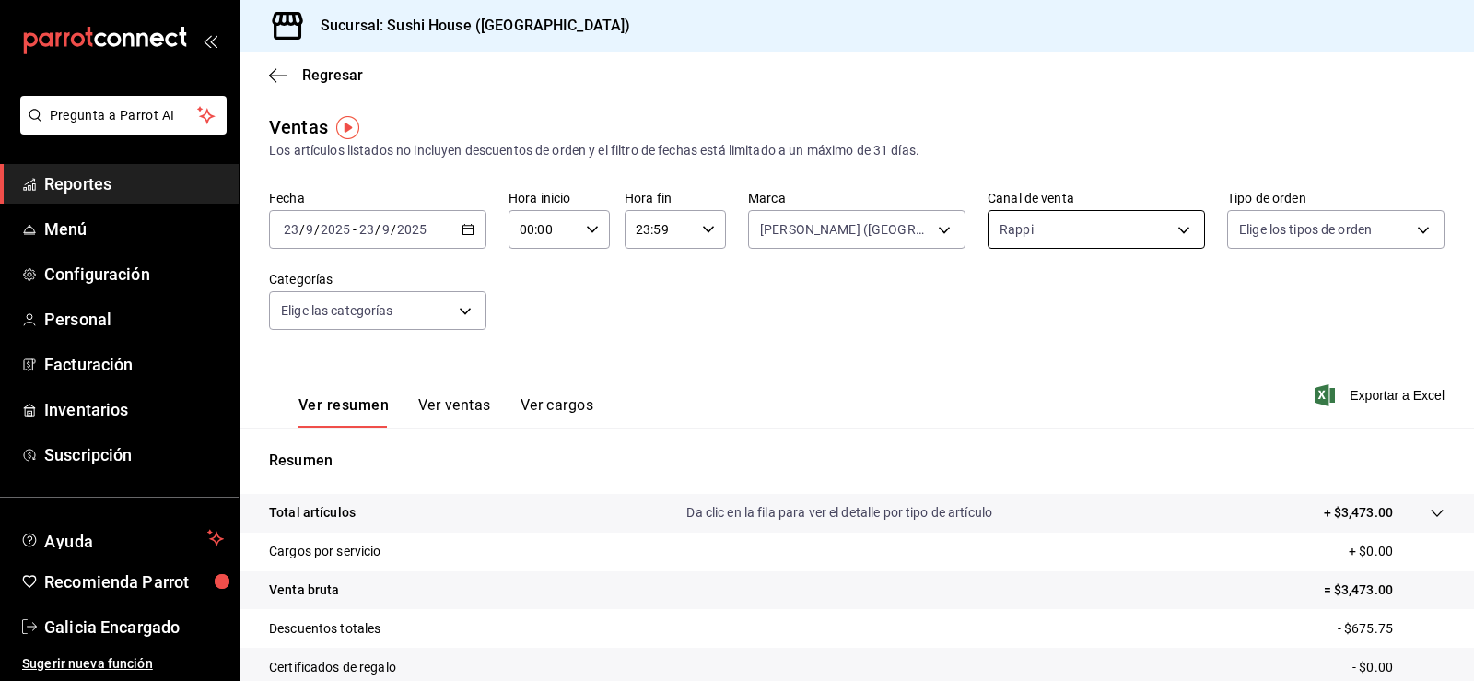
click at [1078, 235] on body "Pregunta a Parrot AI Reportes Menú Configuración Personal Facturación Inventari…" at bounding box center [737, 340] width 1474 height 681
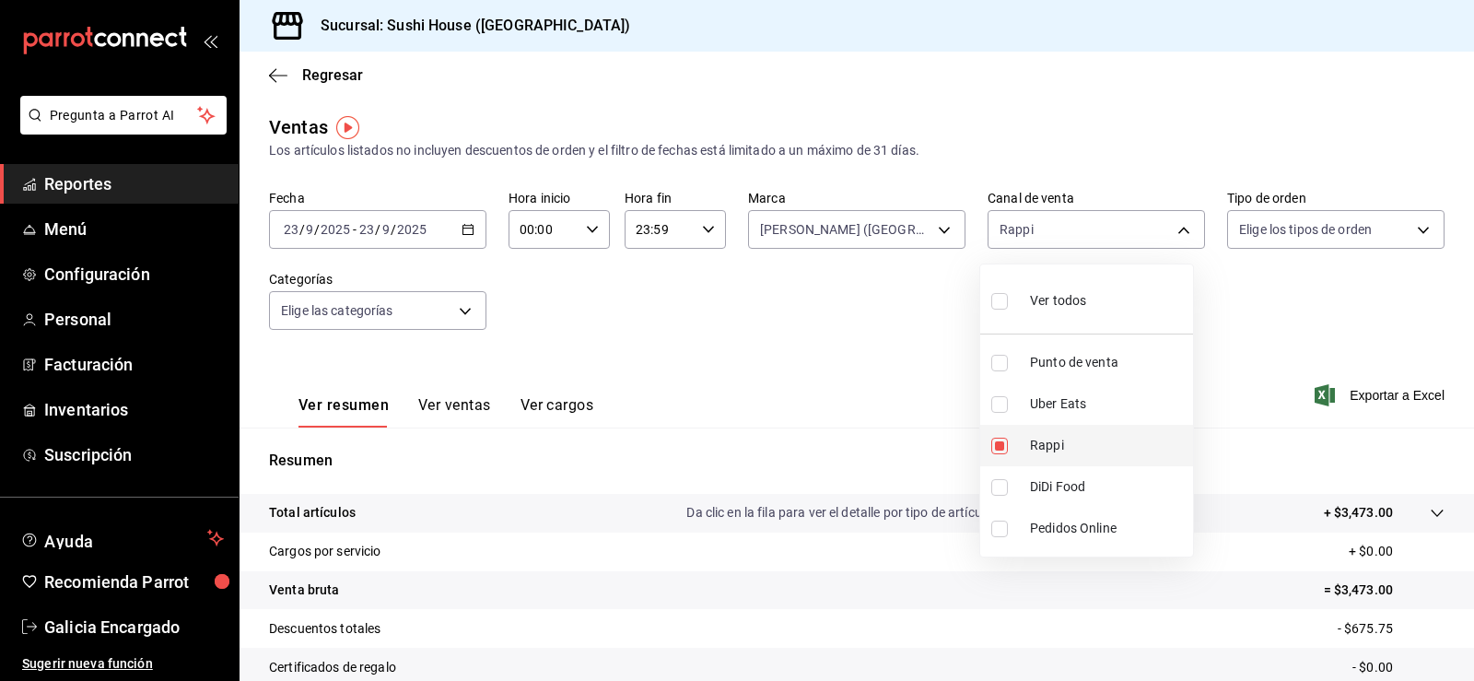
drag, startPoint x: 1076, startPoint y: 428, endPoint x: 1064, endPoint y: 420, distance: 14.6
click at [1074, 428] on li "Rappi" at bounding box center [1086, 445] width 213 height 41
checkbox input "false"
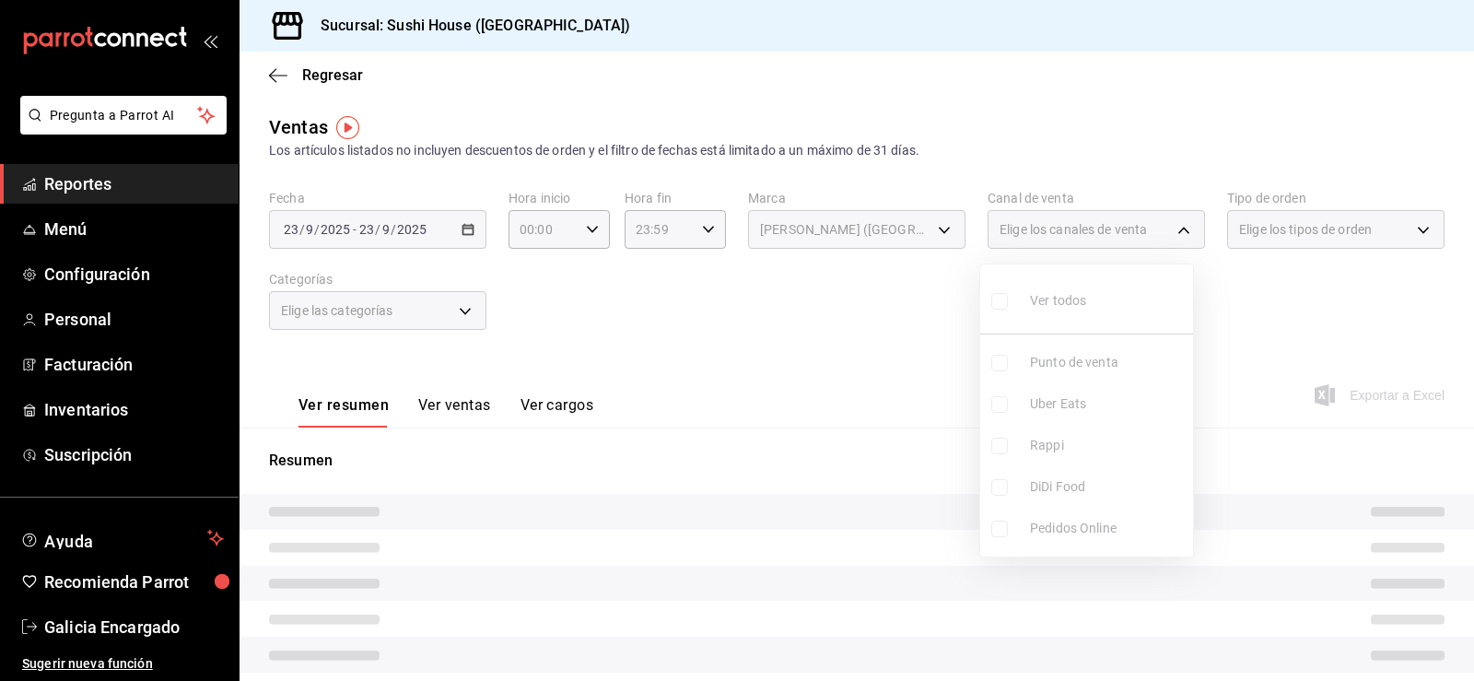
click at [817, 390] on div at bounding box center [737, 340] width 1474 height 681
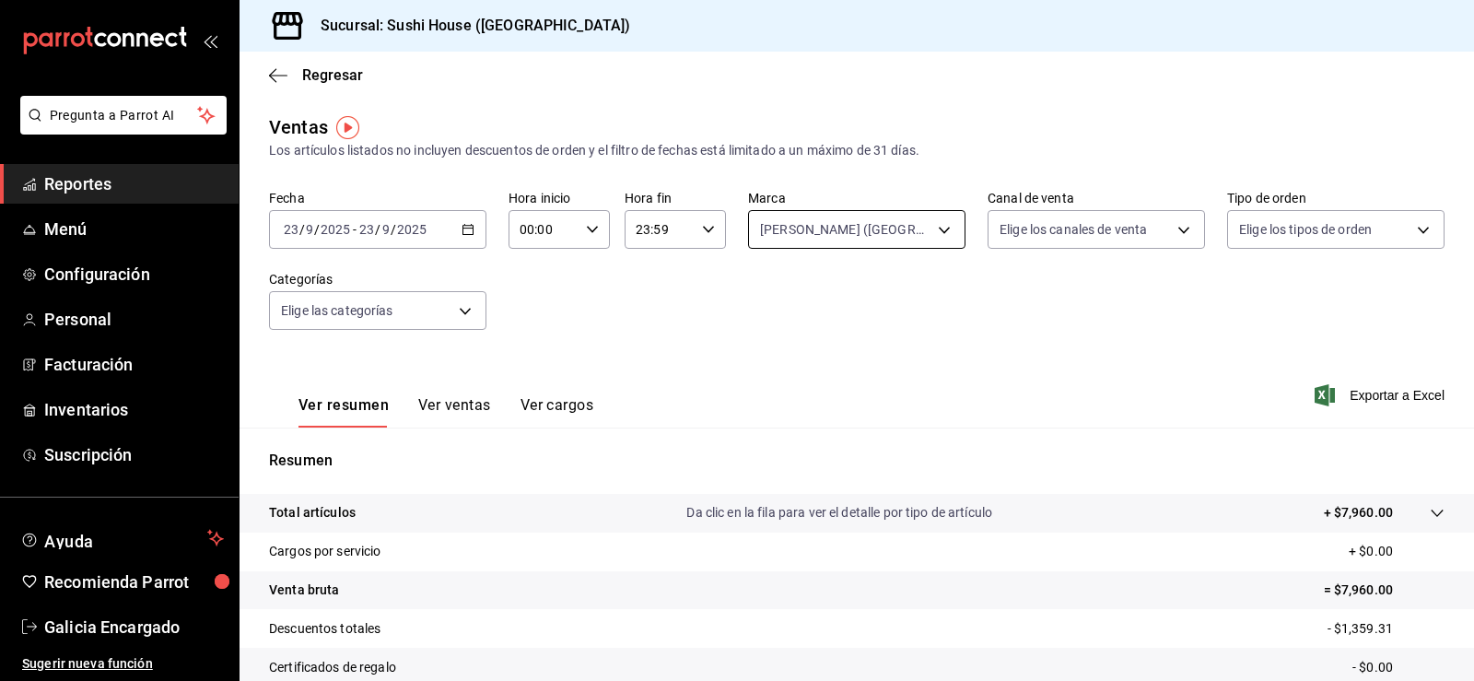
click at [861, 237] on body "Pregunta a Parrot AI Reportes Menú Configuración Personal Facturación Inventari…" at bounding box center [737, 340] width 1474 height 681
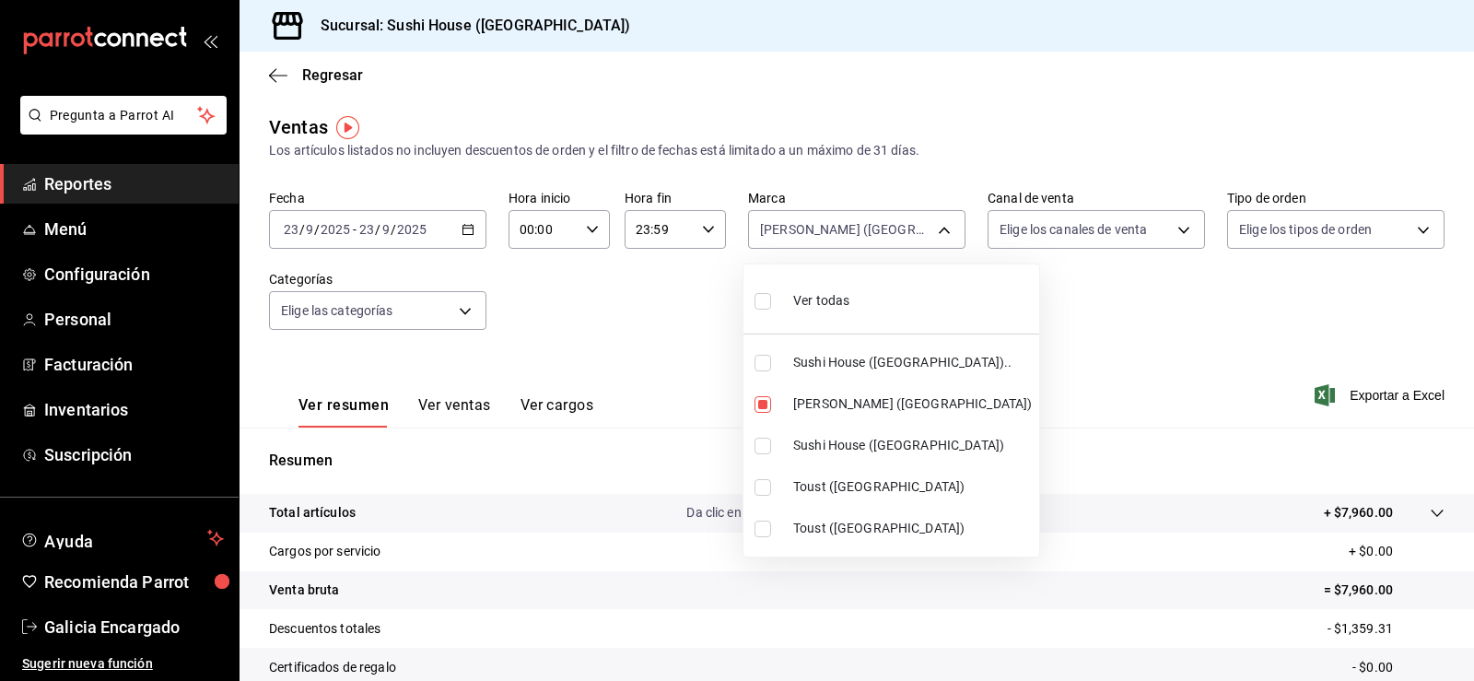
click at [824, 306] on span "Ver todas" at bounding box center [821, 300] width 56 height 19
type input "7dc1bbcc-c854-438a-98a7-f6be28febd34,74f618c1-62af-4f1c-9f59-932c5bb3cccb,fc9d6…"
checkbox input "true"
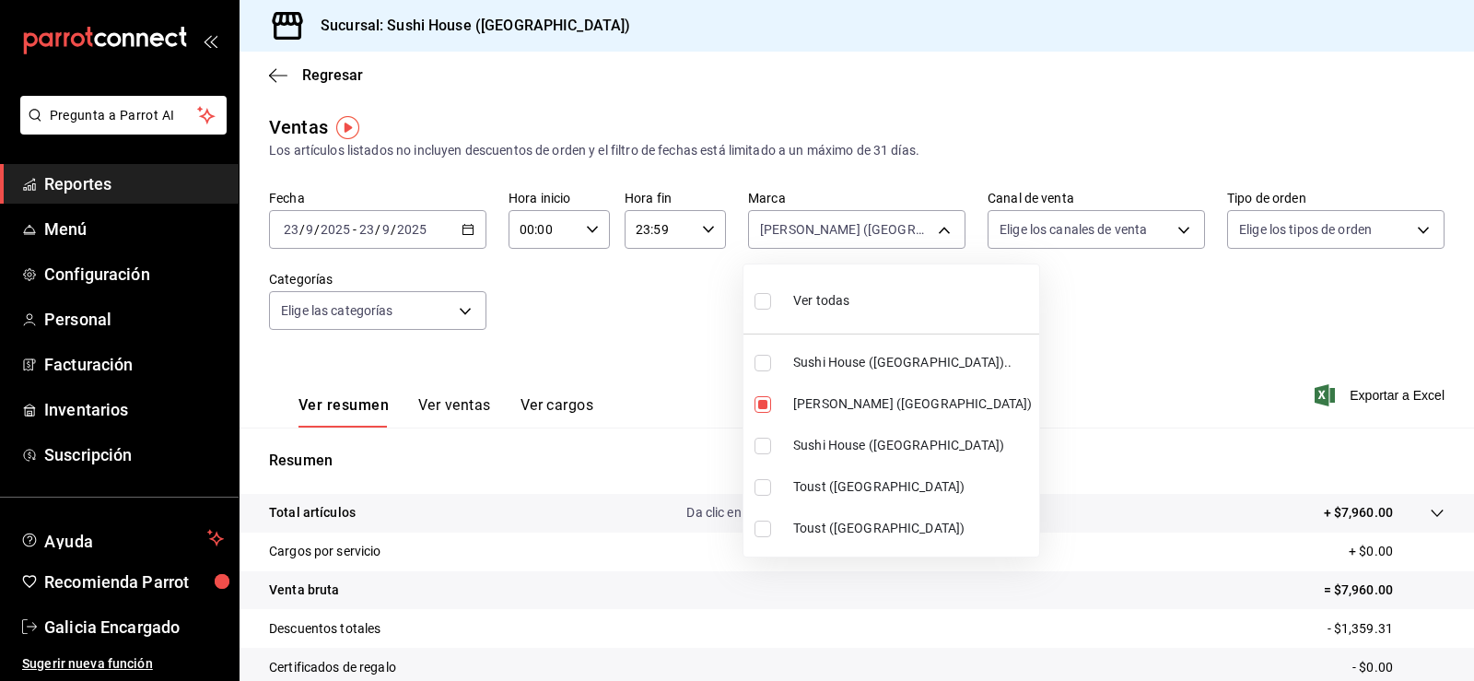
checkbox input "true"
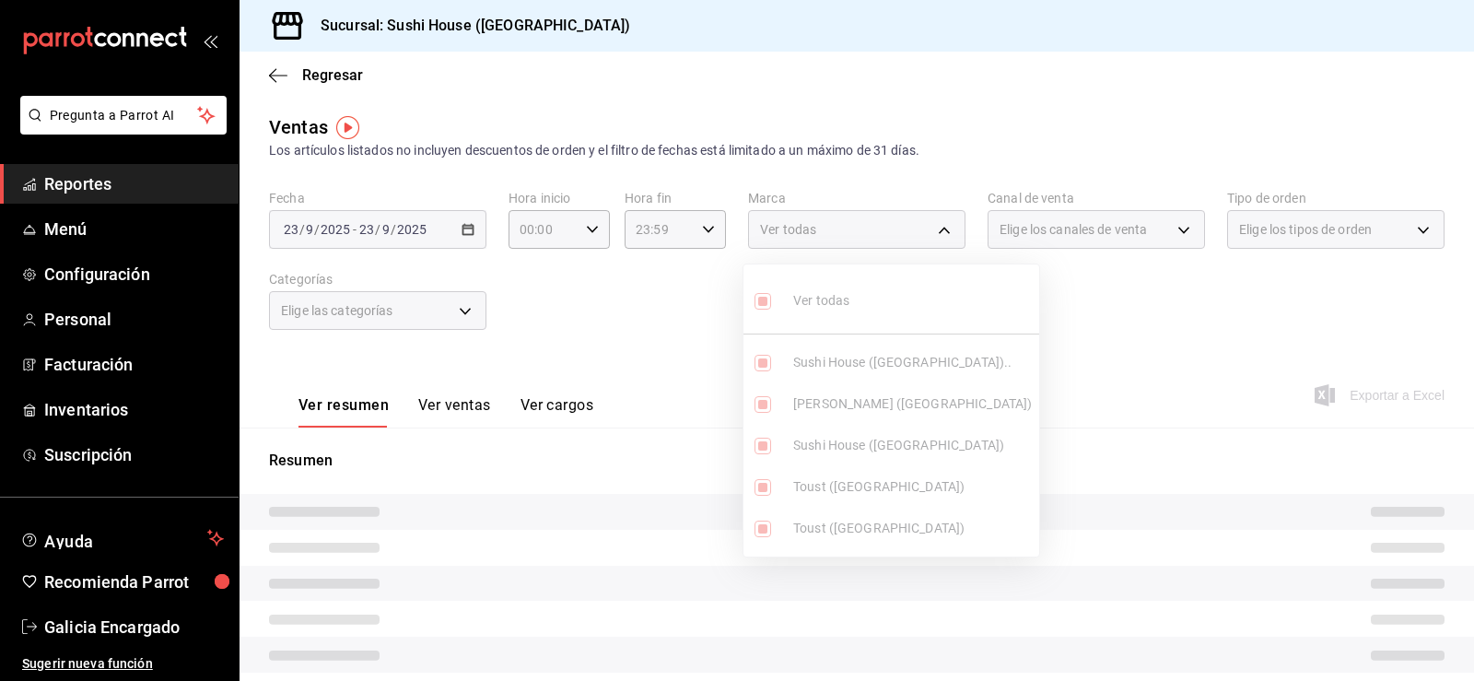
click at [1143, 272] on div at bounding box center [737, 340] width 1474 height 681
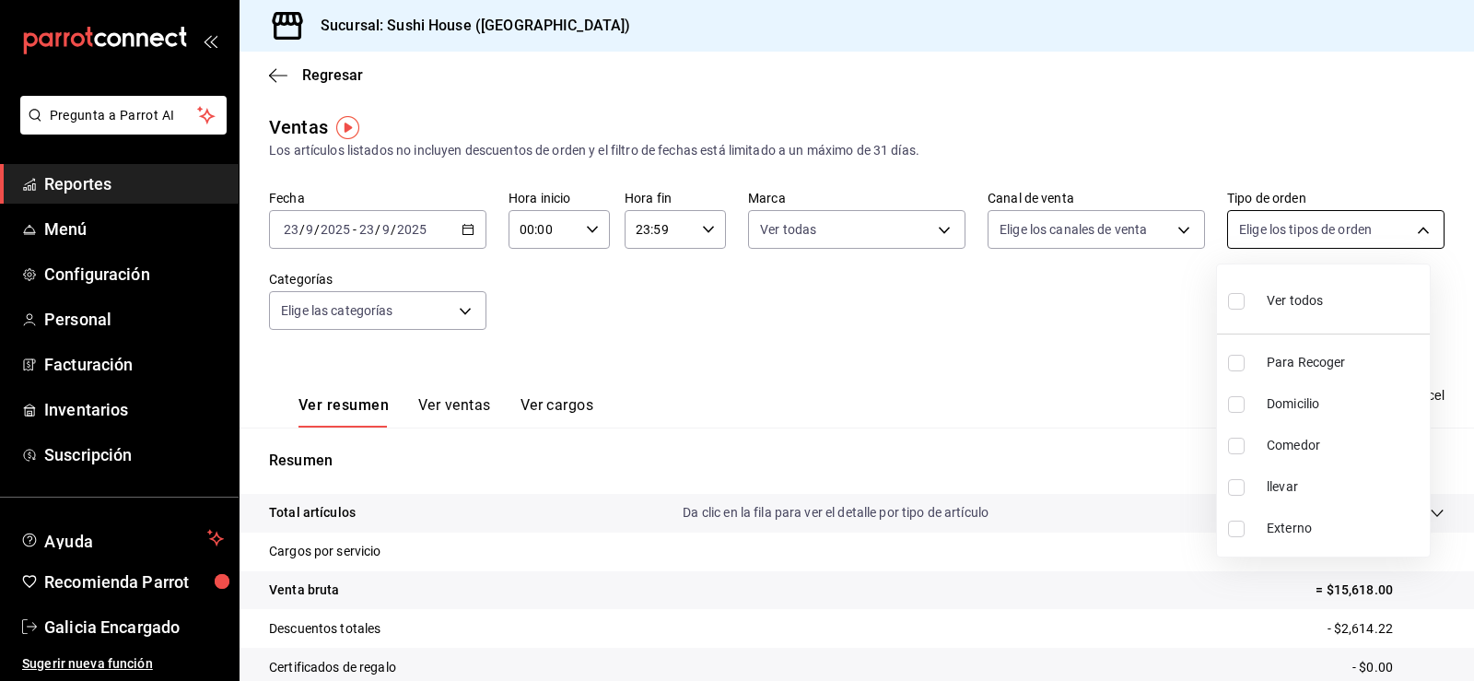
click at [1301, 230] on body "Pregunta a Parrot AI Reportes Menú Configuración Personal Facturación Inventari…" at bounding box center [737, 340] width 1474 height 681
click at [1281, 404] on span "Domicilio" at bounding box center [1345, 403] width 156 height 19
type input "c813e250-a487-4472-927d-f84c1c5aa0d0"
checkbox input "true"
click at [1105, 468] on div at bounding box center [737, 340] width 1474 height 681
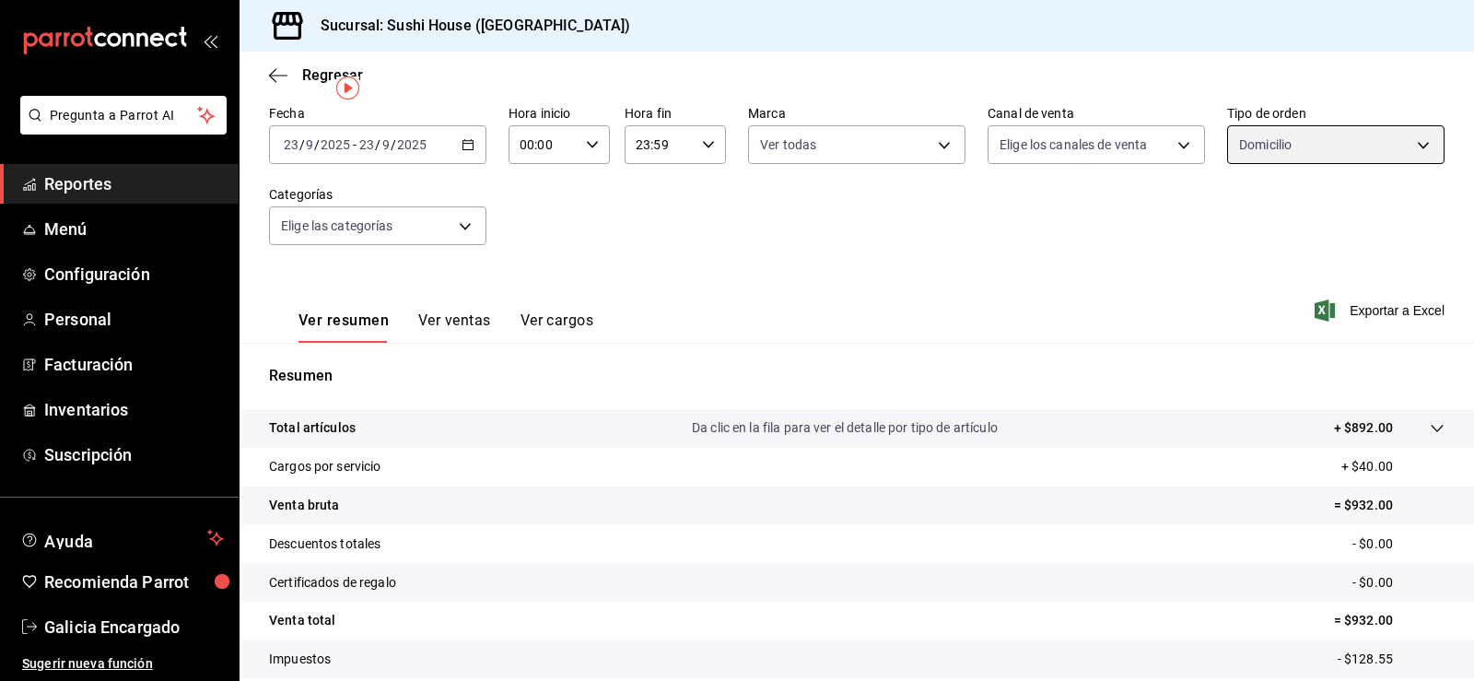
scroll to position [18, 0]
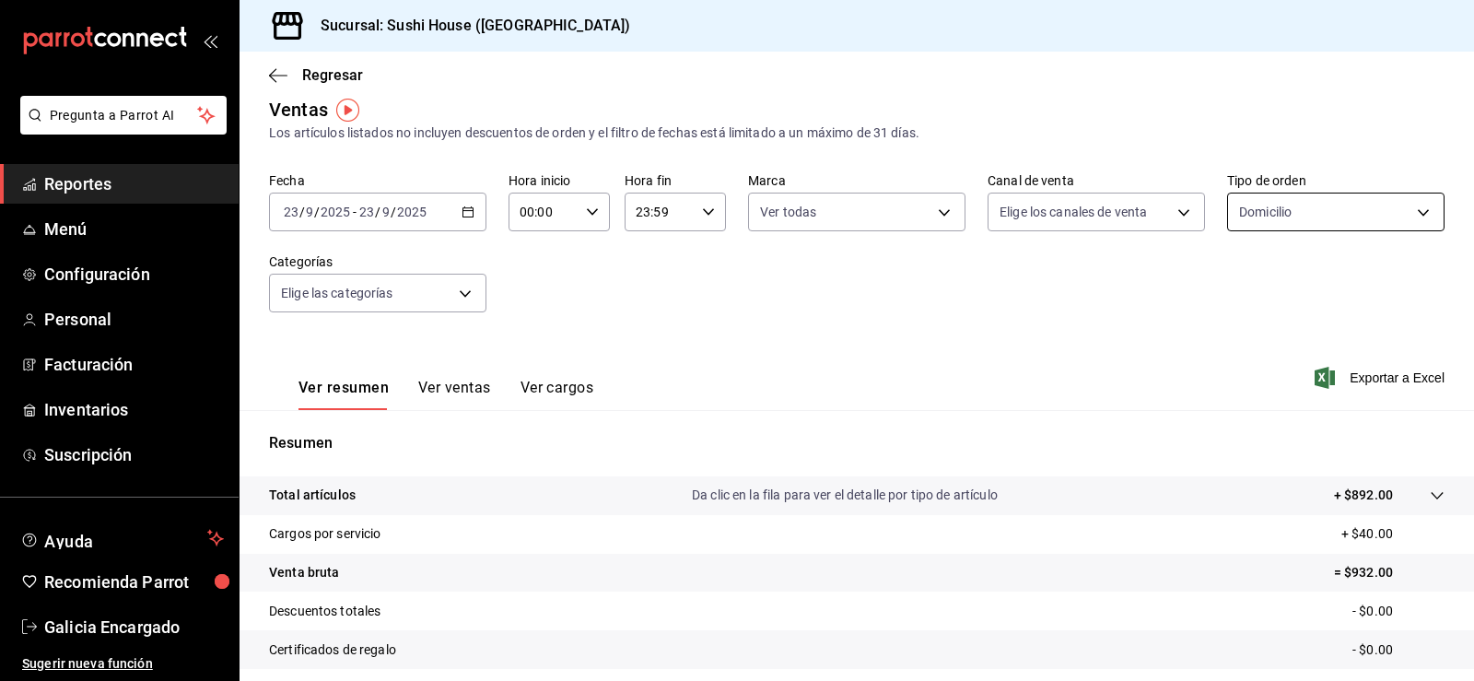
click at [1247, 200] on body "Pregunta a Parrot AI Reportes Menú Configuración Personal Facturación Inventari…" at bounding box center [737, 340] width 1474 height 681
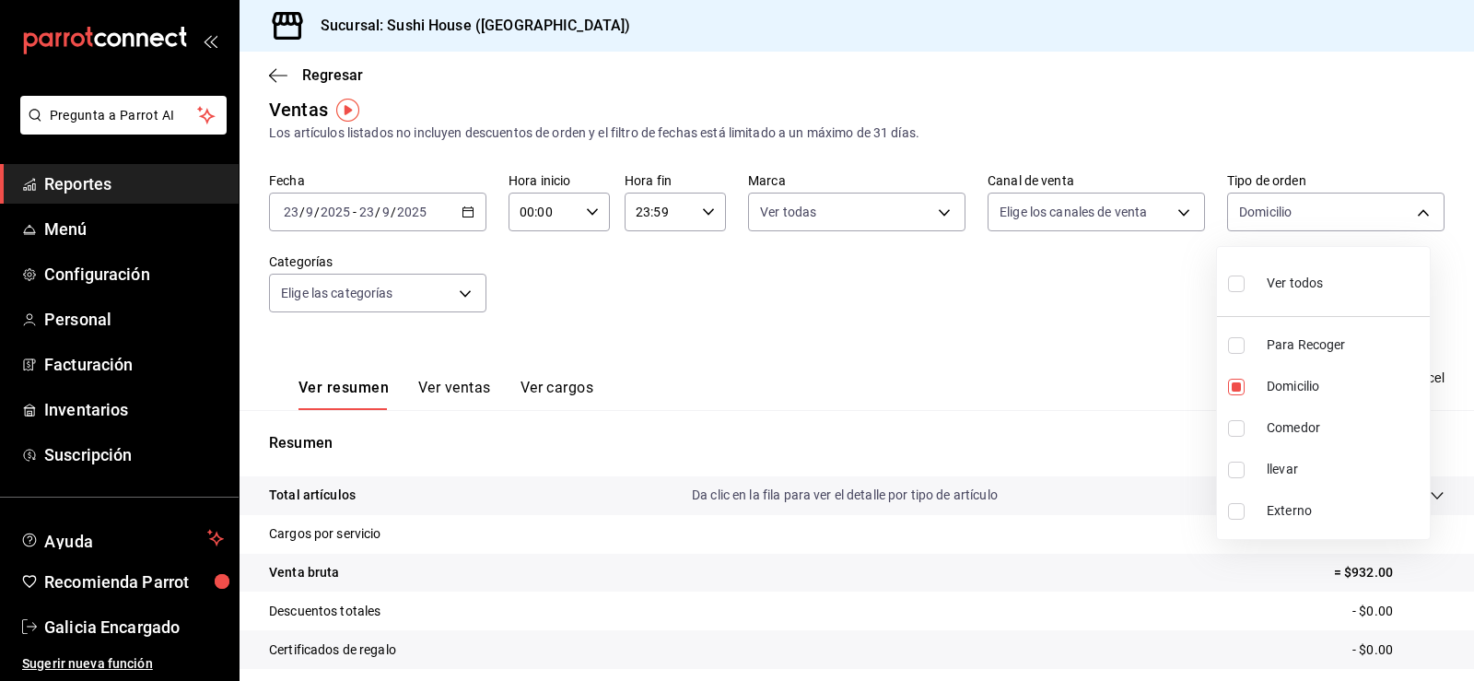
click at [1238, 280] on input "checkbox" at bounding box center [1236, 283] width 17 height 17
checkbox input "true"
type input "9d316b26-ed3c-41d9-ac2e-659a84dac7c1,c813e250-a487-4472-927d-f84c1c5aa0d0,53da9…"
checkbox input "true"
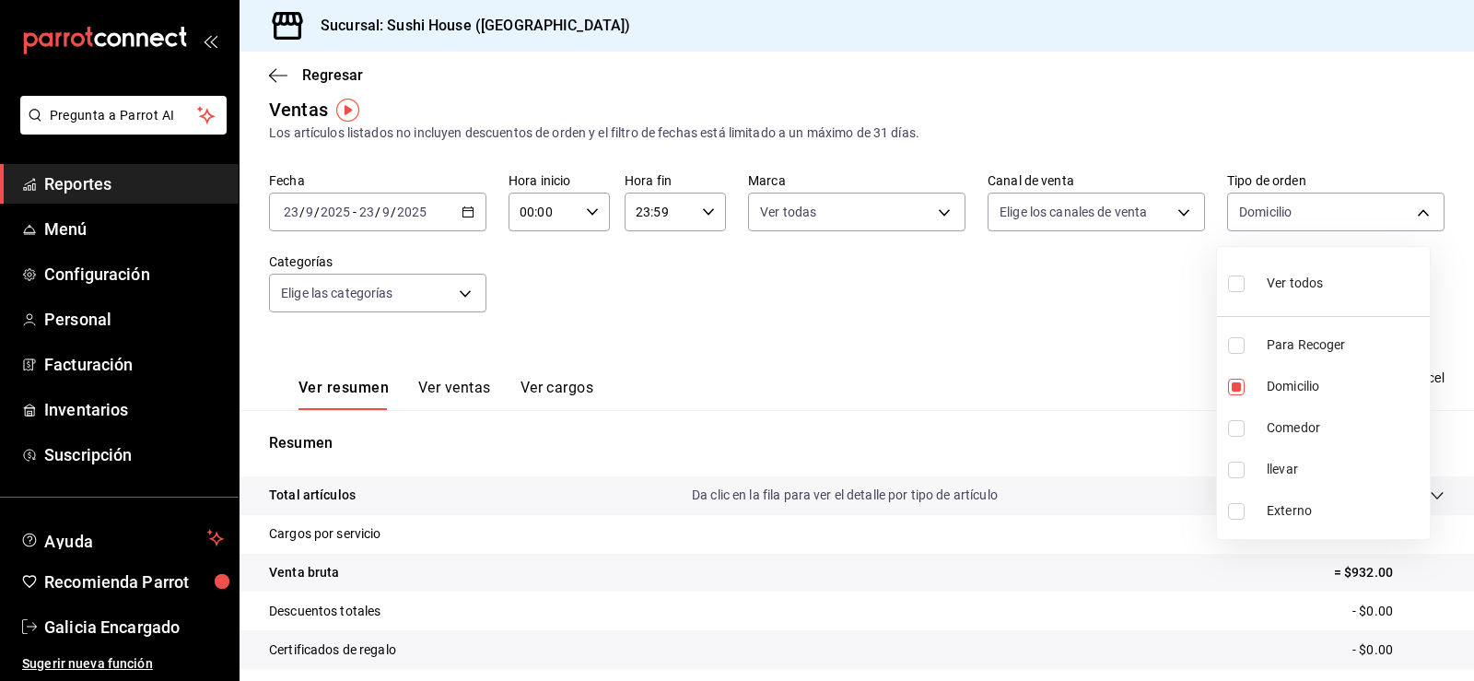
checkbox input "true"
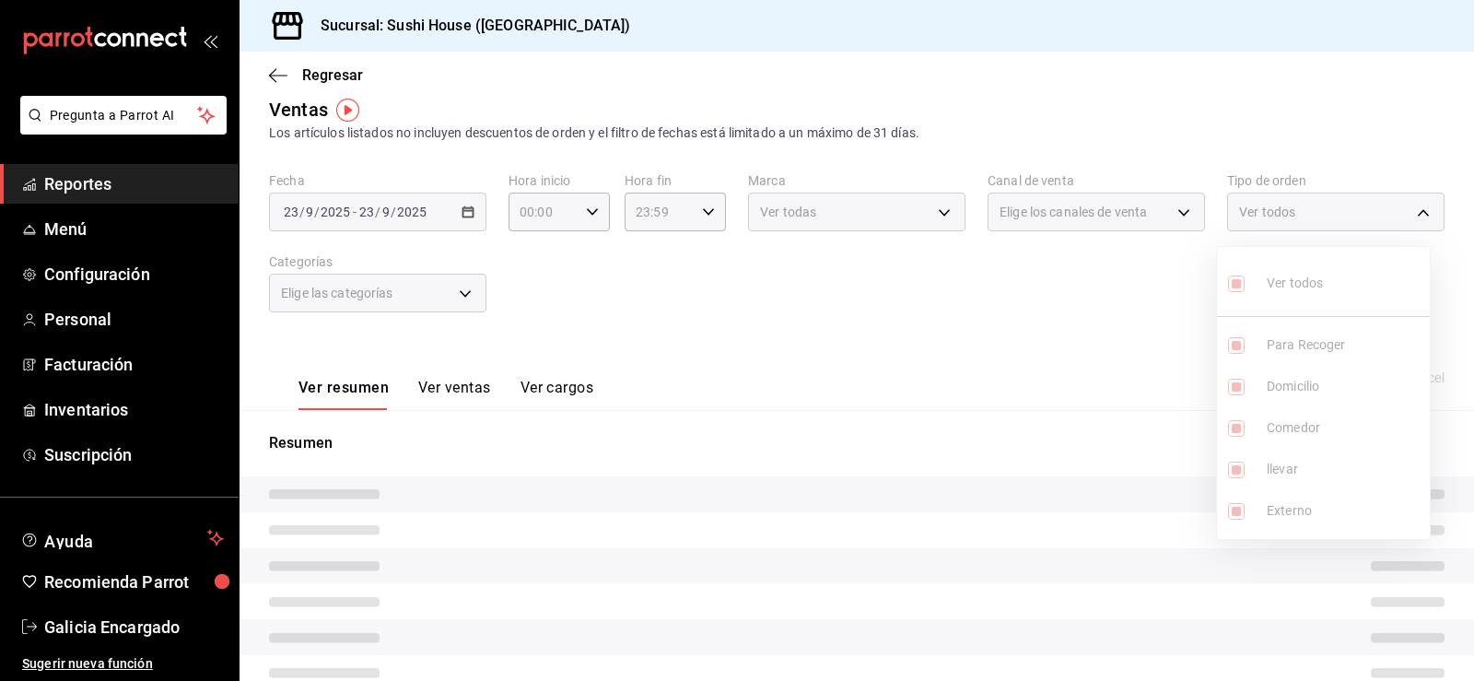
click at [1042, 282] on div at bounding box center [737, 340] width 1474 height 681
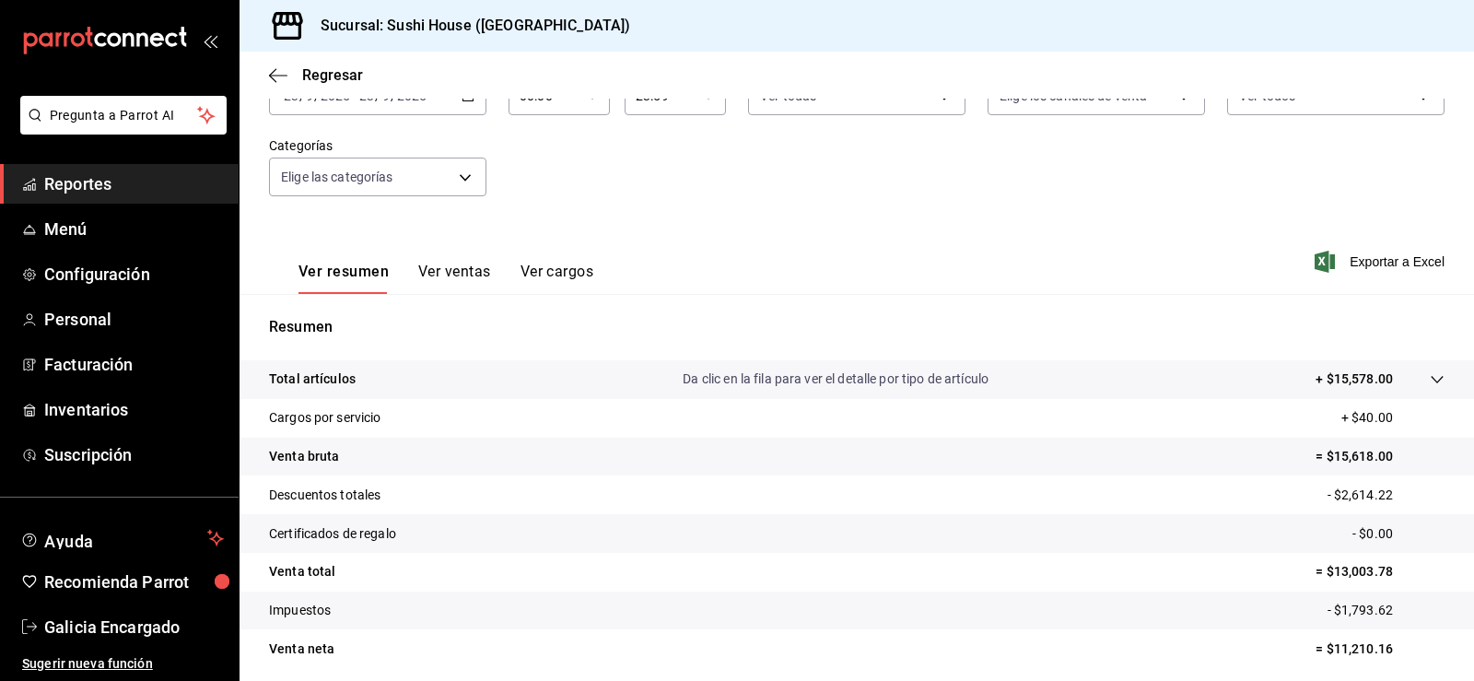
scroll to position [202, 0]
